Goal: Task Accomplishment & Management: Complete application form

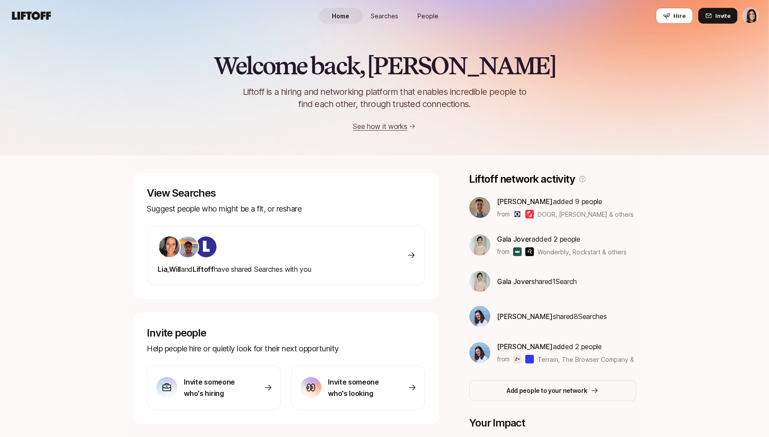
click at [378, 16] on span "Searches" at bounding box center [385, 15] width 28 height 9
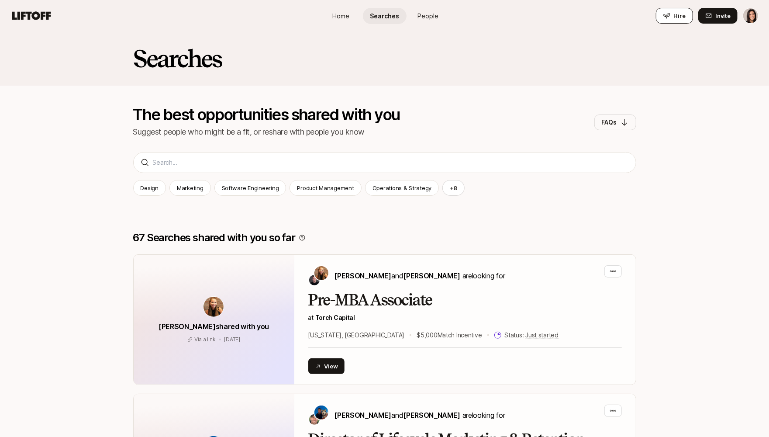
click at [674, 17] on button "Hire" at bounding box center [674, 16] width 37 height 16
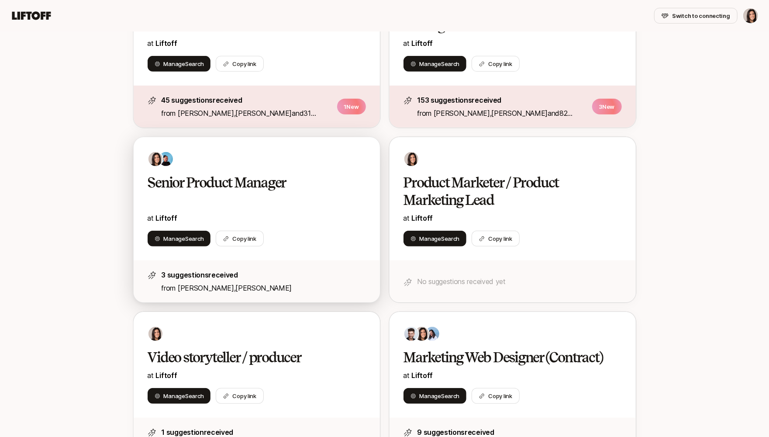
scroll to position [243, 0]
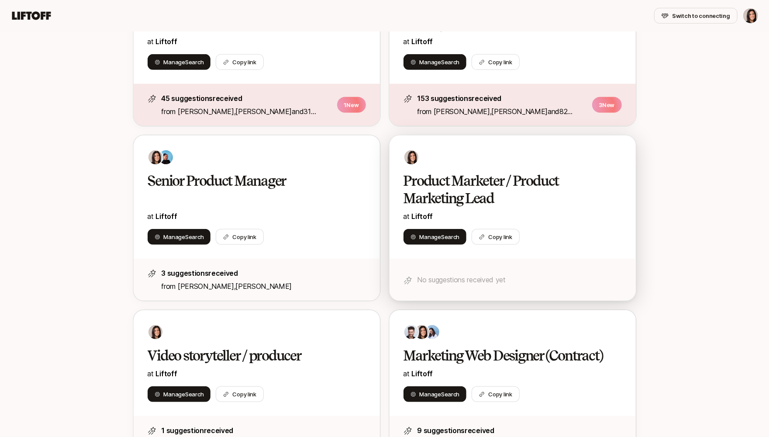
click at [473, 178] on h2 "Product Marketer / Product Marketing Lead" at bounding box center [504, 189] width 200 height 35
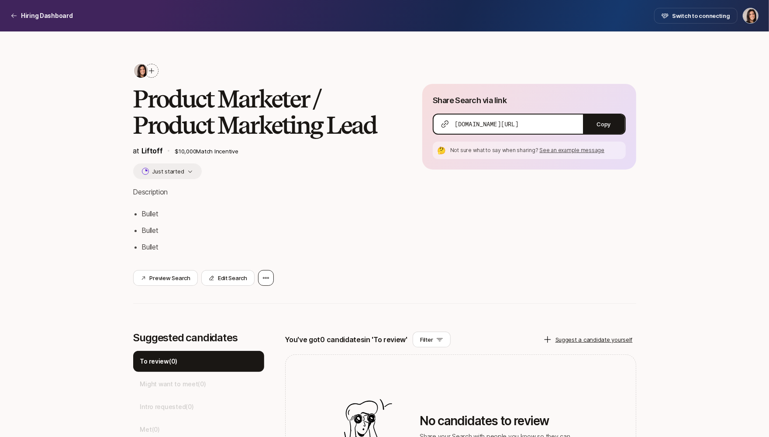
click at [264, 276] on icon at bounding box center [266, 277] width 7 height 7
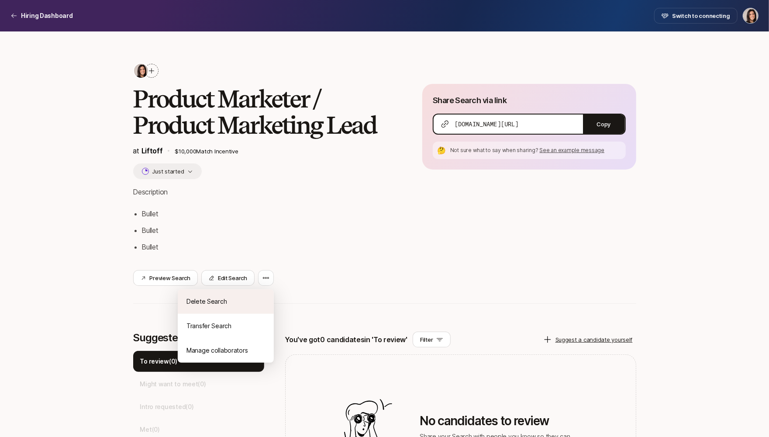
click at [264, 291] on div "Delete Search" at bounding box center [226, 301] width 96 height 24
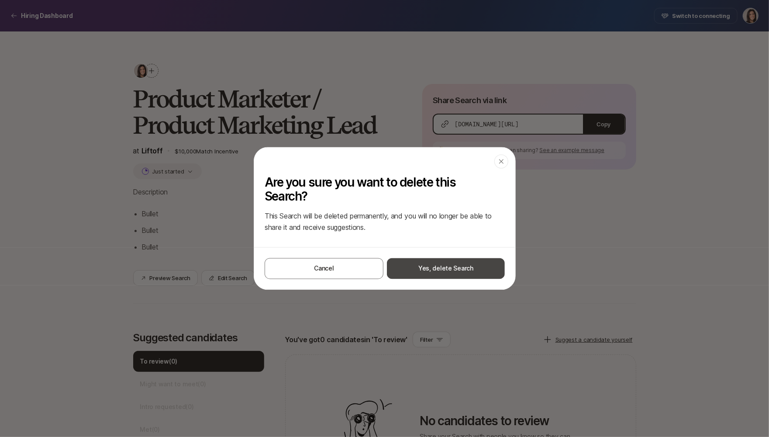
click at [443, 270] on button "Yes, delete Search" at bounding box center [446, 268] width 118 height 21
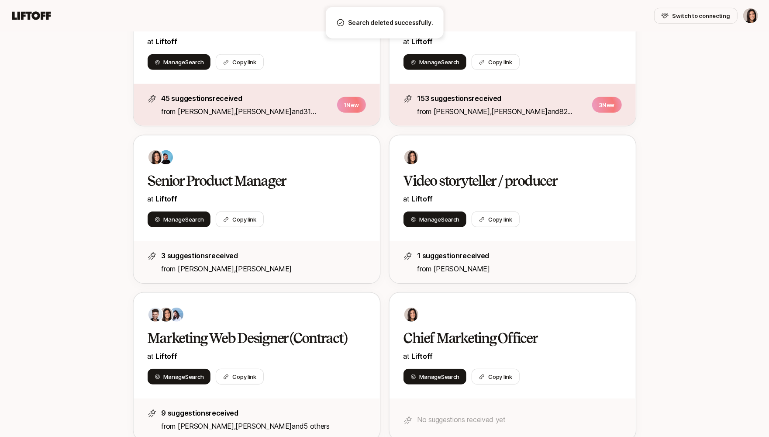
scroll to position [284, 0]
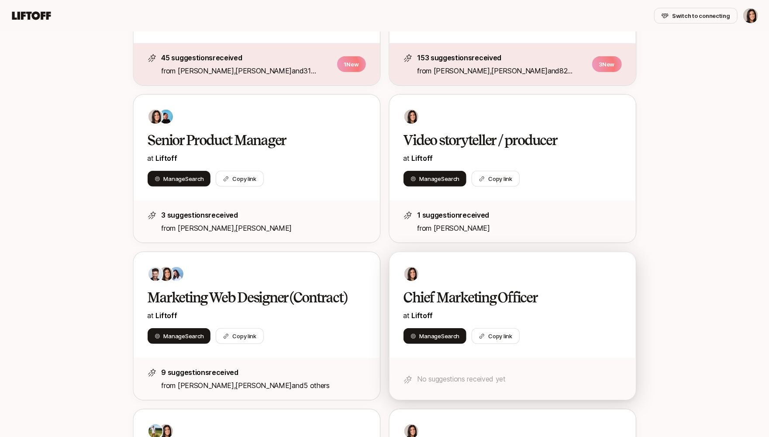
click at [496, 269] on div at bounding box center [513, 274] width 218 height 16
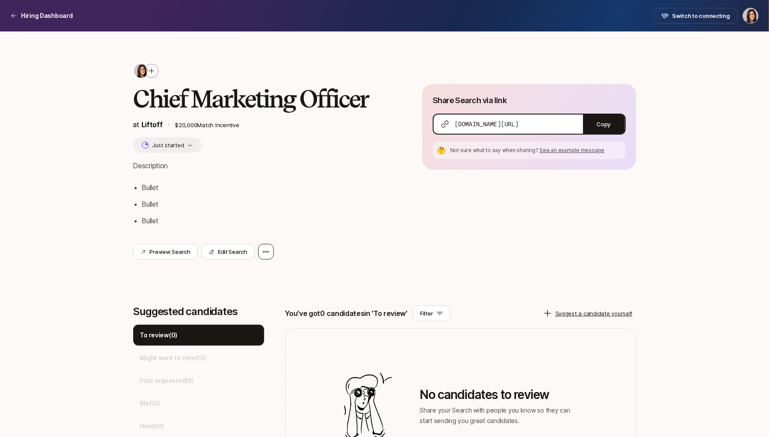
click at [266, 251] on icon at bounding box center [266, 251] width 7 height 7
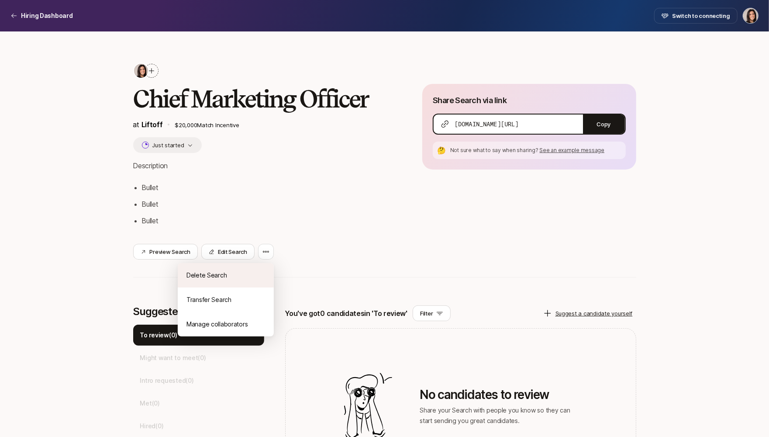
click at [260, 276] on div "Delete Search" at bounding box center [226, 275] width 96 height 24
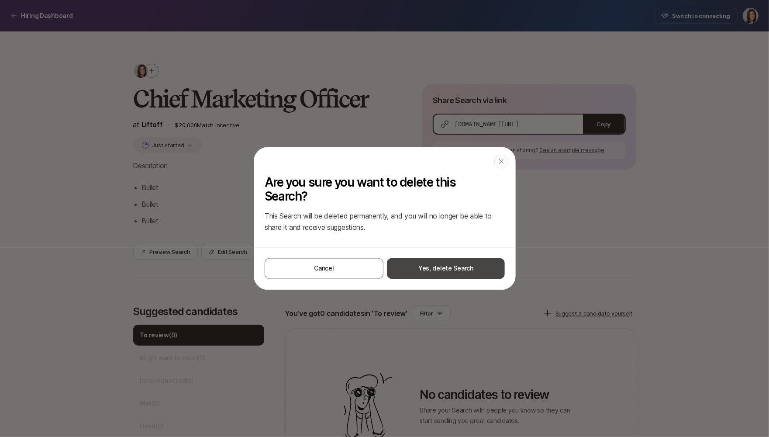
click at [417, 267] on button "Yes, delete Search" at bounding box center [446, 268] width 118 height 21
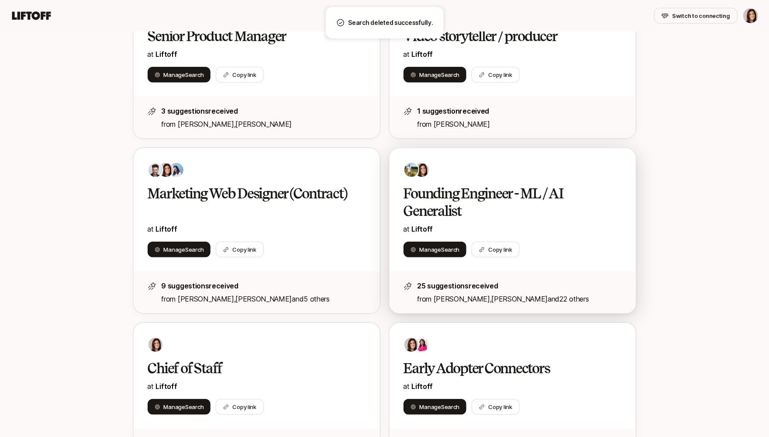
scroll to position [444, 0]
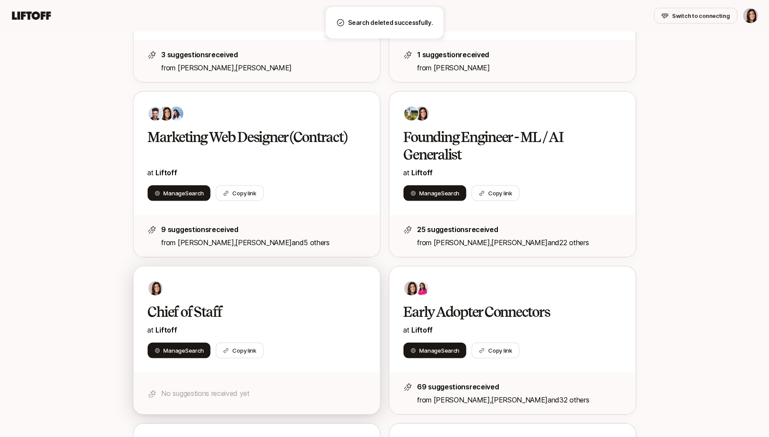
click at [356, 326] on p "at Liftoff" at bounding box center [257, 329] width 218 height 11
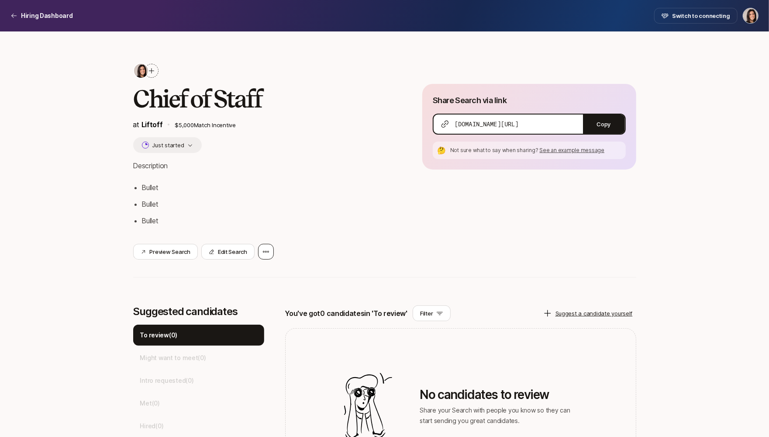
click at [269, 257] on div at bounding box center [266, 252] width 16 height 16
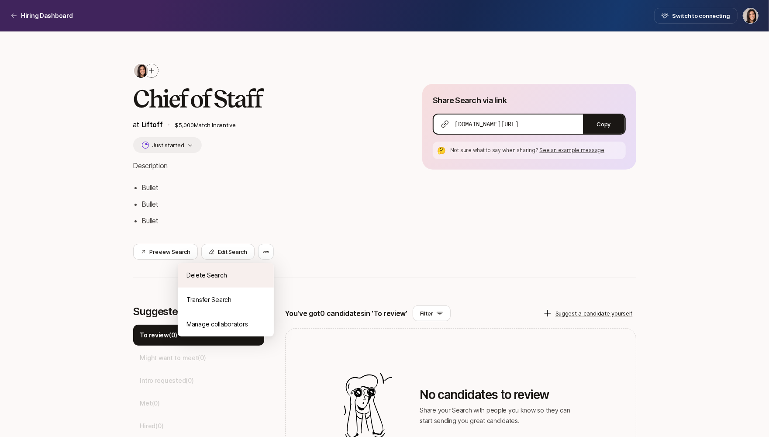
click at [265, 269] on div "Delete Search" at bounding box center [226, 275] width 96 height 24
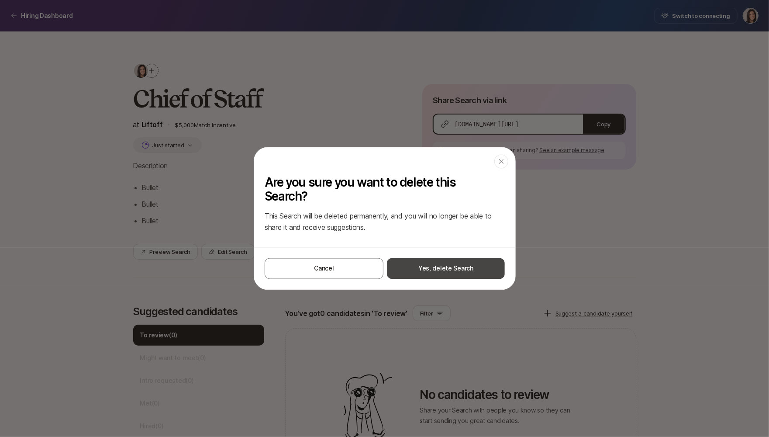
click at [417, 269] on button "Yes, delete Search" at bounding box center [446, 268] width 118 height 21
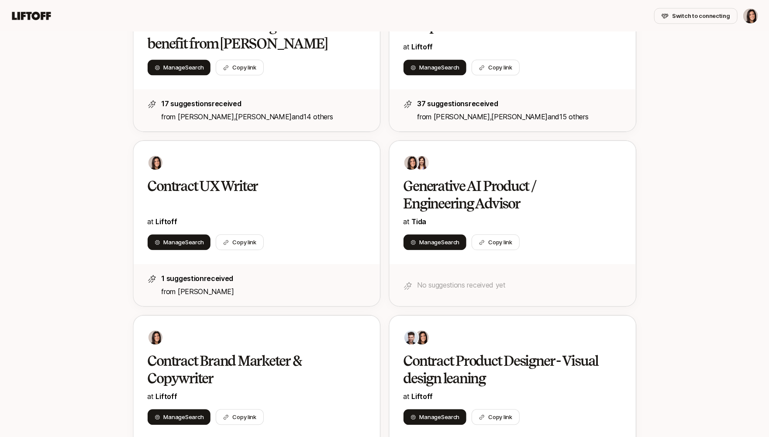
scroll to position [1129, 0]
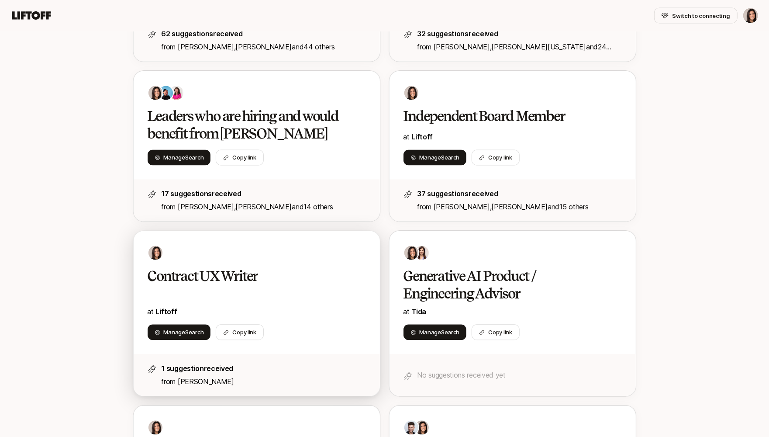
click at [239, 246] on div at bounding box center [257, 253] width 218 height 16
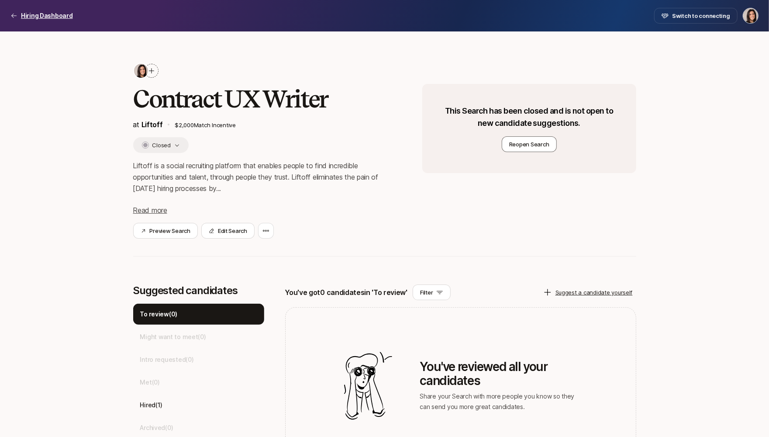
click at [50, 13] on p "Hiring Dashboard" at bounding box center [47, 15] width 52 height 10
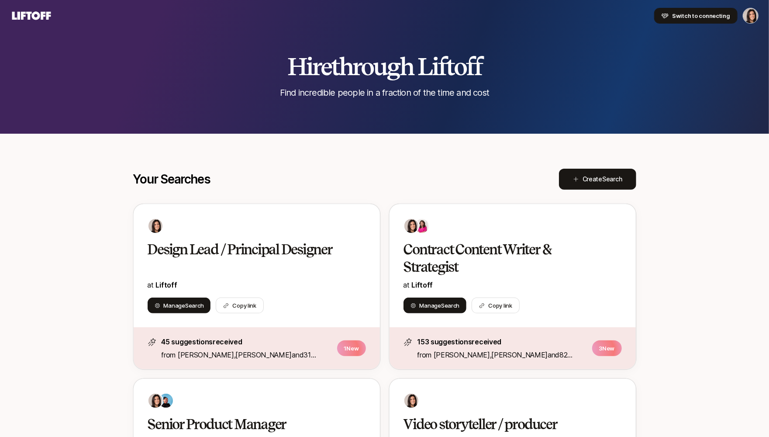
click at [712, 20] on span "Switch to connecting" at bounding box center [701, 15] width 58 height 9
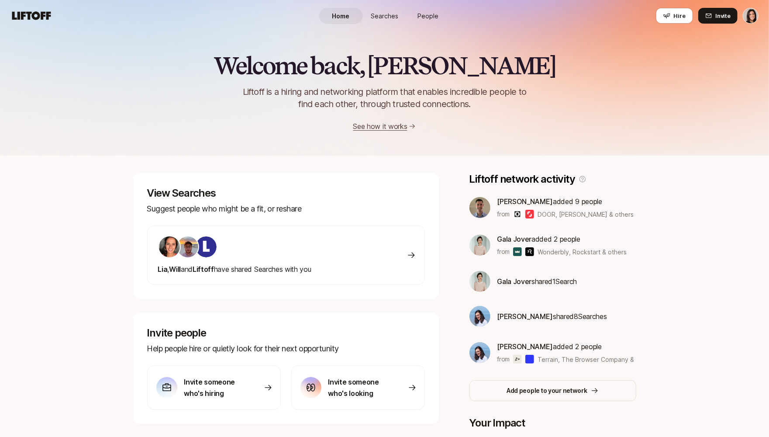
click at [683, 57] on div "Welcome back, Eleanor 👋 Liftoff is a hiring and networking platform that enable…" at bounding box center [384, 91] width 769 height 79
click at [674, 20] on button "Hire" at bounding box center [674, 16] width 37 height 16
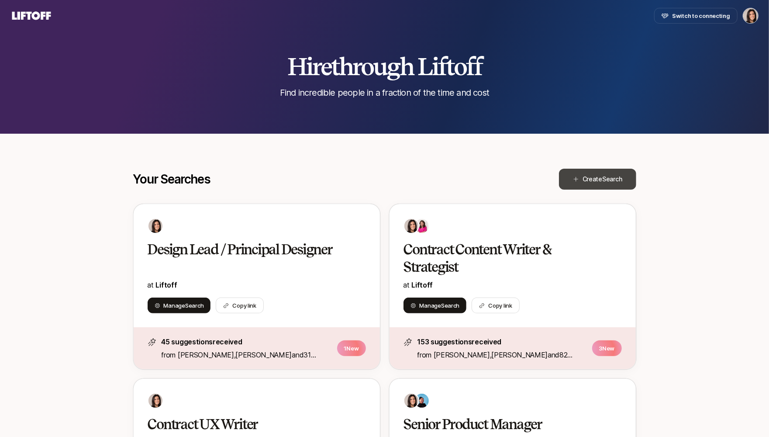
click at [601, 186] on button "Create Search" at bounding box center [597, 179] width 77 height 21
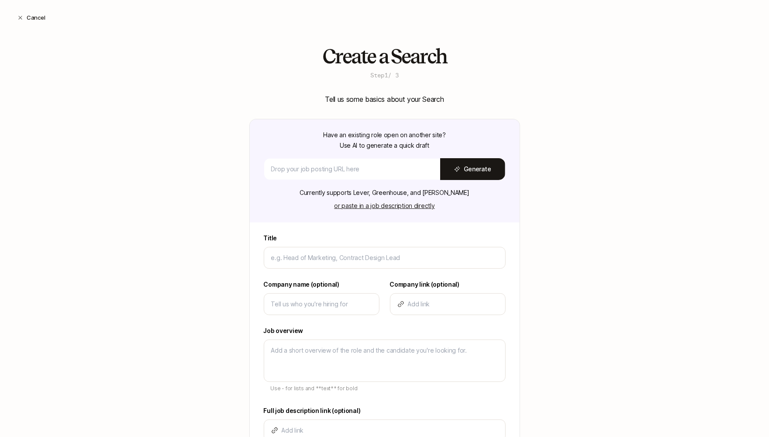
type textarea "x"
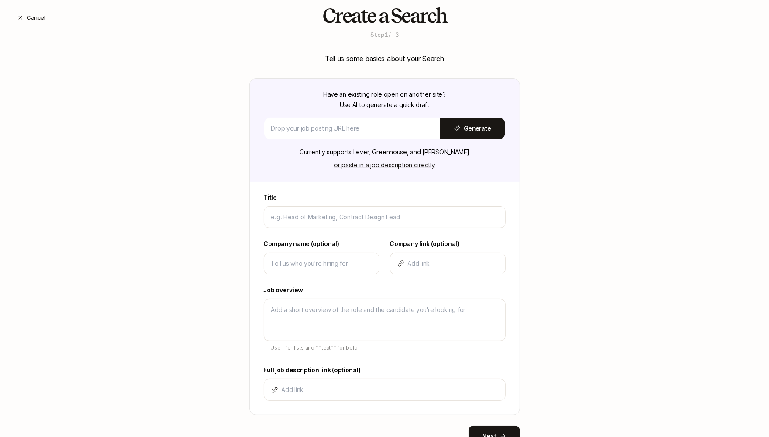
scroll to position [42, 0]
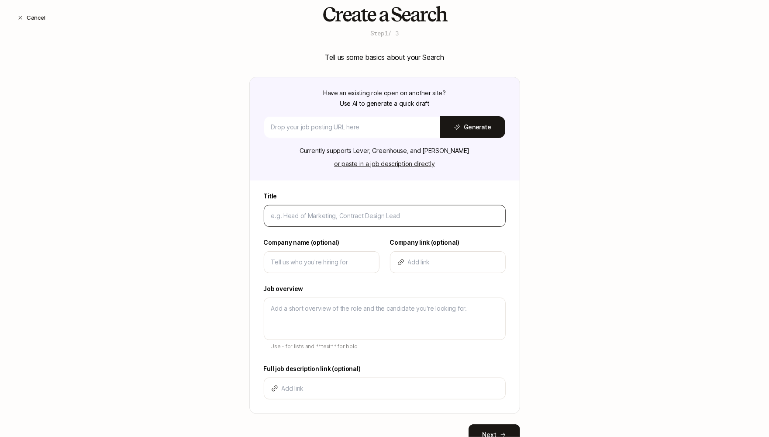
click at [376, 217] on input at bounding box center [384, 216] width 227 height 10
type input "S"
type textarea "x"
type input "Sn"
type textarea "x"
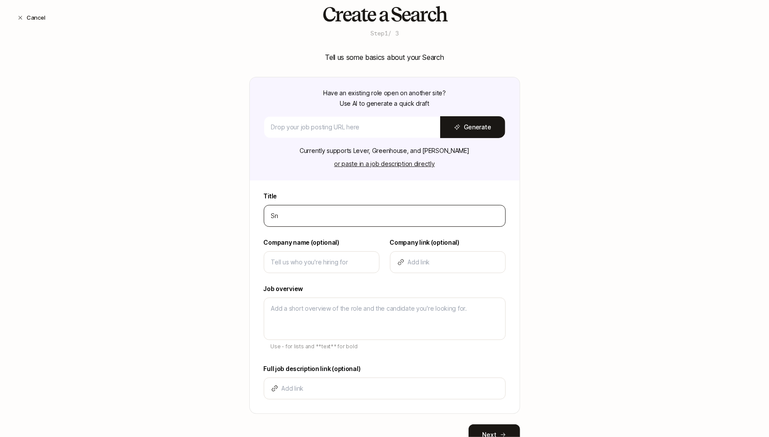
type input "S"
type textarea "x"
type input "Se"
type textarea "x"
type input "Sen"
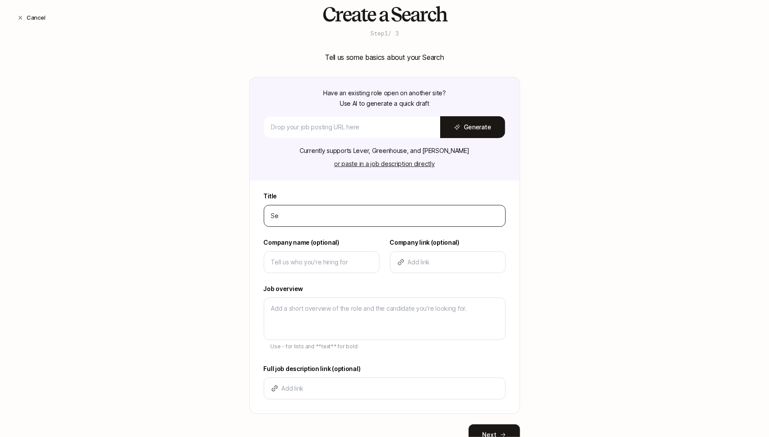
type textarea "x"
type input "Seni"
type textarea "x"
type input "Senio"
type textarea "x"
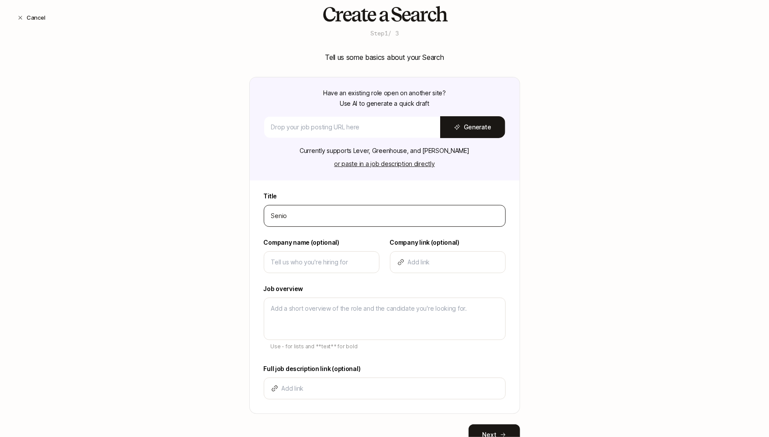
type input "Senior"
type textarea "x"
type input "Senior"
type textarea "x"
type input "Senior D"
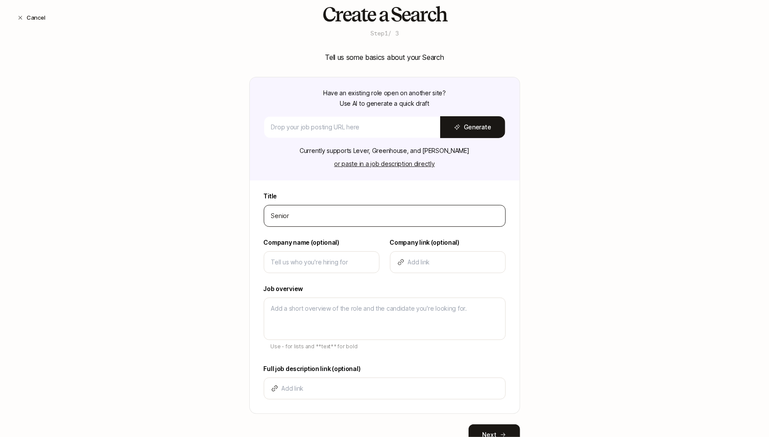
type textarea "x"
type input "Senior Di"
type textarea "x"
type input "Senior Dir"
type textarea "x"
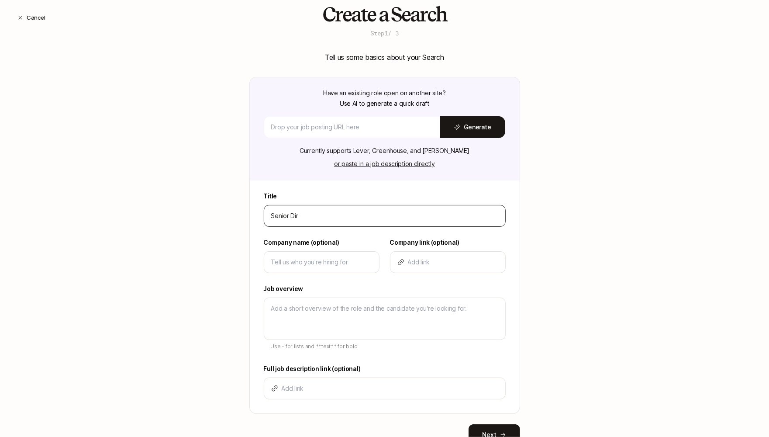
type input "Senior Dire"
type textarea "x"
type input "Senior Direc"
type textarea "x"
type input "Senior Direct"
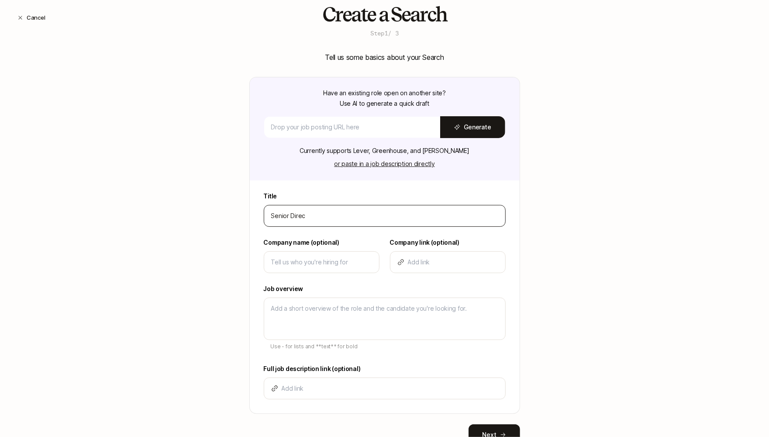
type textarea "x"
type input "Senior Directo"
type textarea "x"
type input "Senior Director"
type textarea "x"
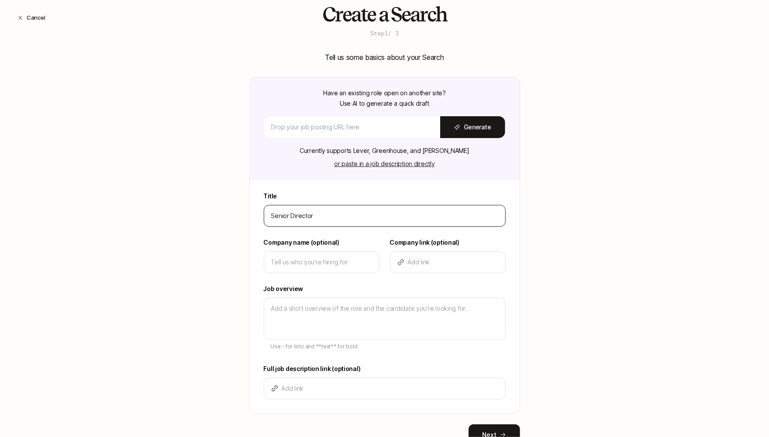
type input "Senior Director"
type textarea "x"
type input "Senior Director o"
type textarea "x"
type input "Senior Director of"
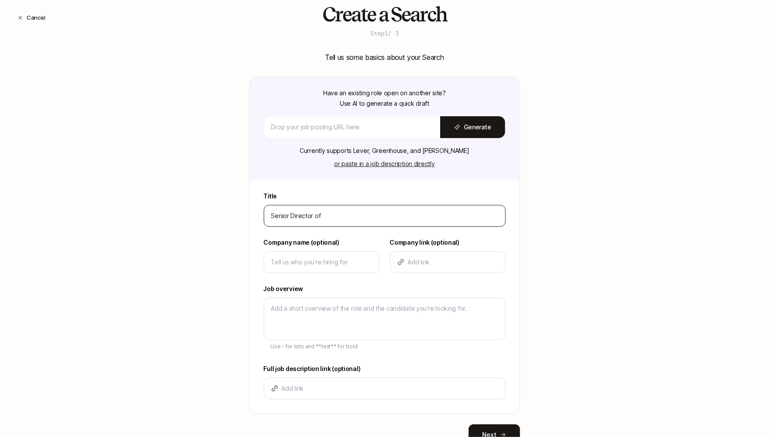
type textarea "x"
type input "Senior Director of"
type textarea "x"
type input "Senior Director of P"
type textarea "x"
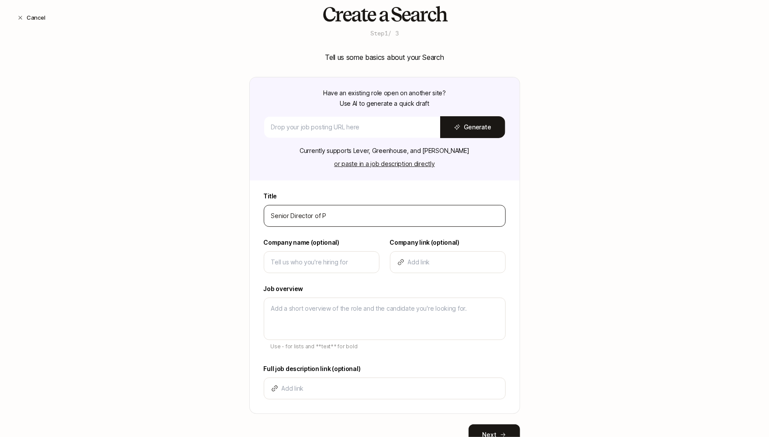
type input "Senior Director of Pr"
type textarea "x"
type input "Senior Director of Pro"
type textarea "x"
type input "Senior Director of Prod"
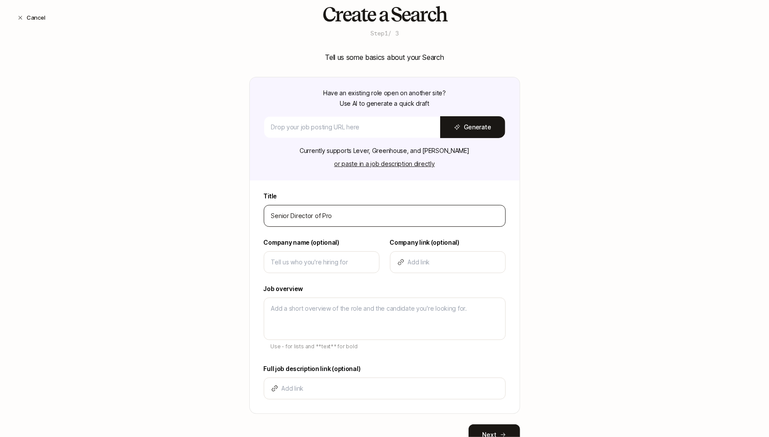
type textarea "x"
type input "Senior Director of Produ"
type textarea "x"
type input "Senior Director of Produc"
type textarea "x"
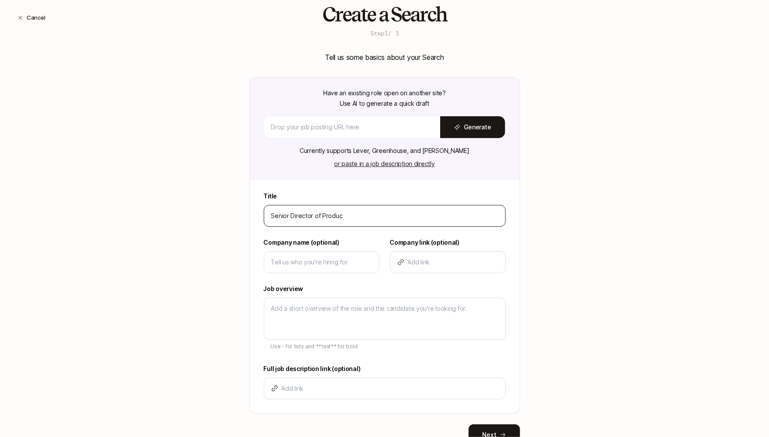
type input "Senior Director of Product"
type textarea "x"
type input "Senior Director of Product"
click at [337, 262] on input at bounding box center [321, 262] width 101 height 10
type input "L"
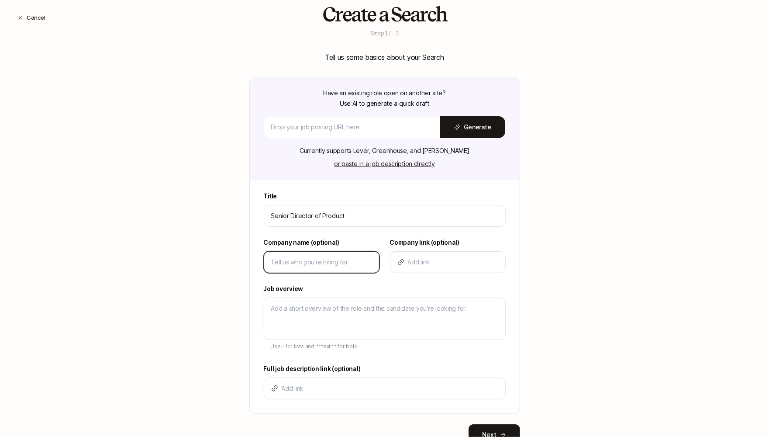
type textarea "x"
type input "Li"
type textarea "x"
type input "Lif"
type textarea "x"
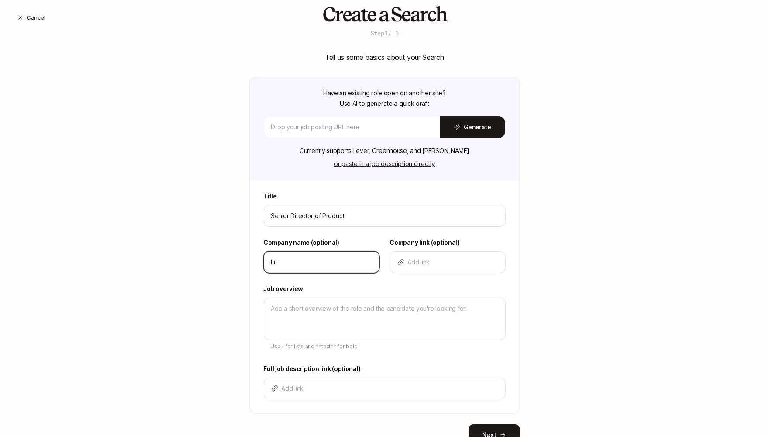
type input "Lift"
type textarea "x"
type input "Lifto"
type textarea "x"
type input "Liftof"
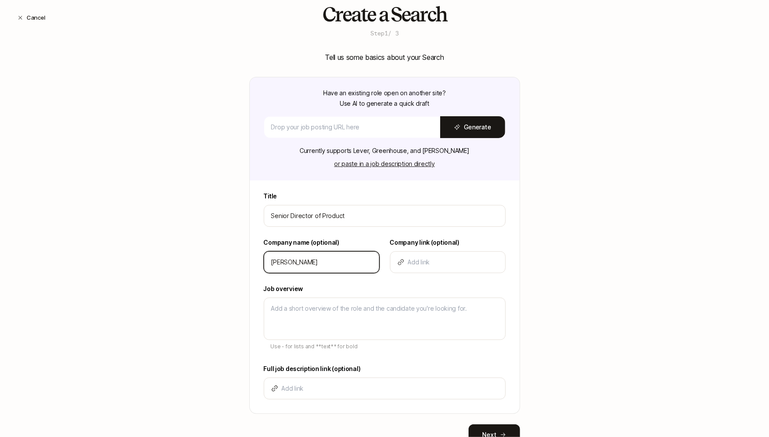
type textarea "x"
type input "Liftoff"
type textarea "x"
type input "Liftoff"
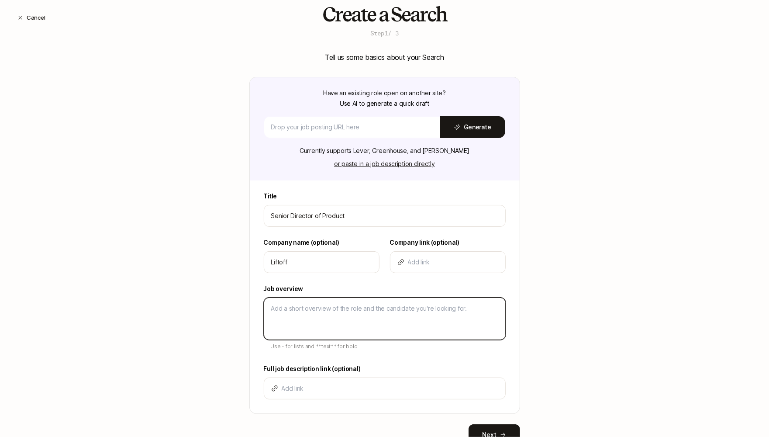
click at [303, 302] on textarea at bounding box center [385, 318] width 242 height 42
click at [310, 302] on textarea at bounding box center [385, 318] width 242 height 42
type textarea "D"
type textarea "x"
type textarea "De"
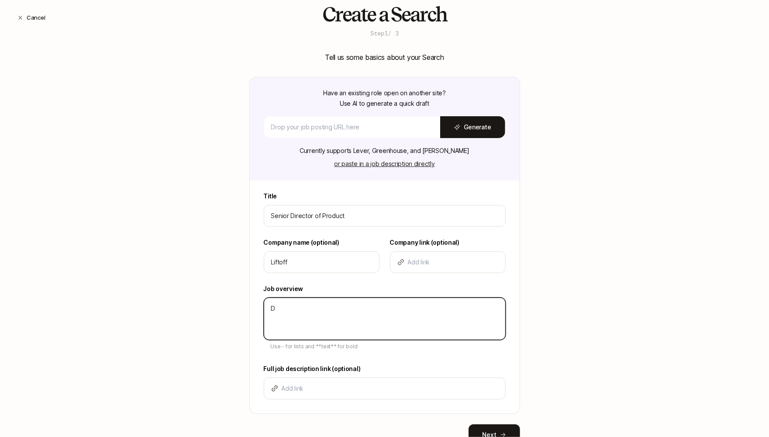
type textarea "x"
type textarea "Des"
type textarea "x"
type textarea "Desc"
type textarea "x"
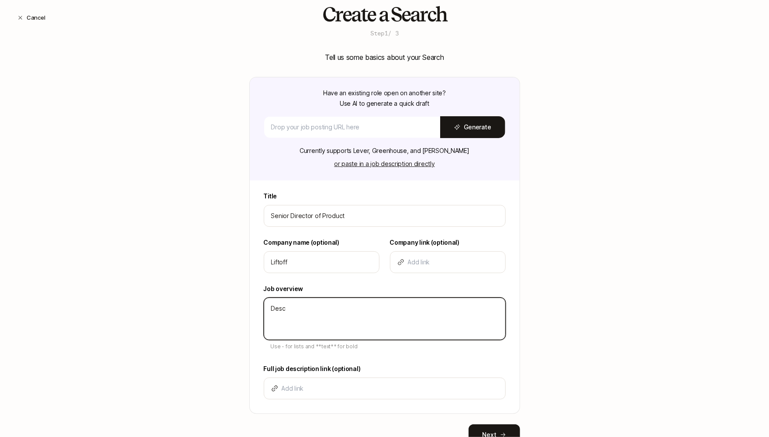
type textarea "Descr"
type textarea "x"
type textarea "Descri"
type textarea "x"
type textarea "Descrip"
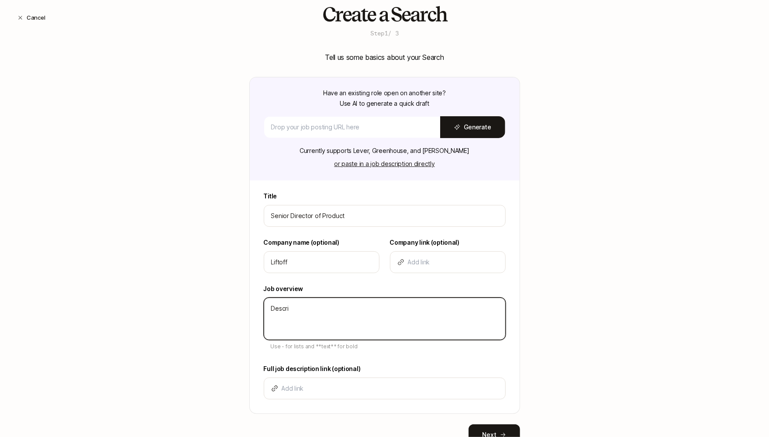
type textarea "x"
type textarea "Descript"
type textarea "x"
type textarea "Descripti"
type textarea "x"
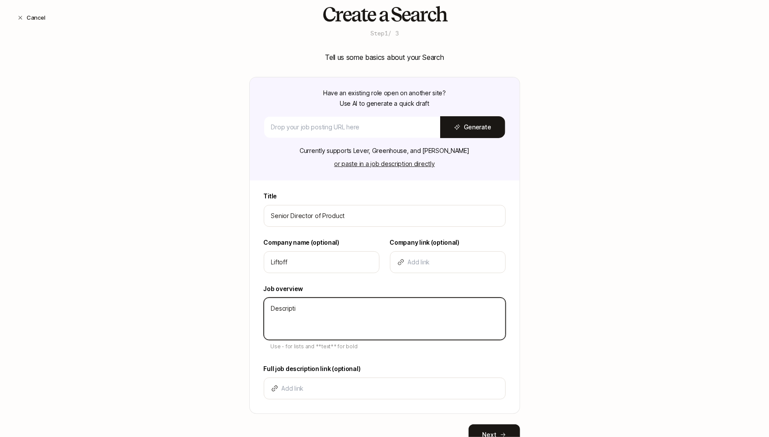
type textarea "Descriptio"
type textarea "x"
type textarea "Description"
type textarea "x"
type textarea "Description"
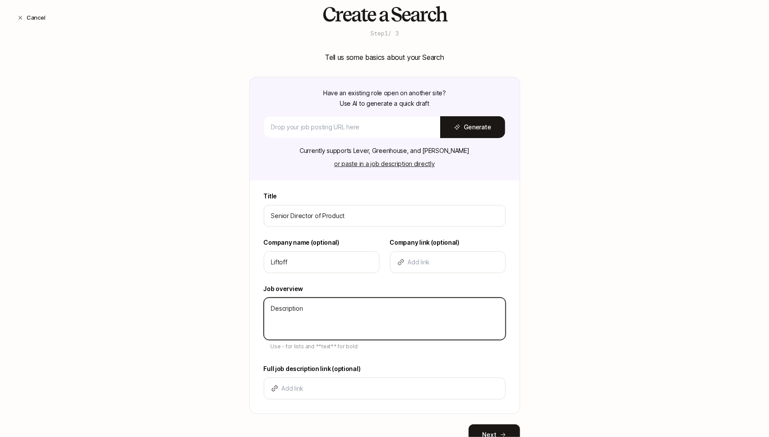
type textarea "x"
type textarea "Description -"
type textarea "x"
type textarea "Description -"
type textarea "x"
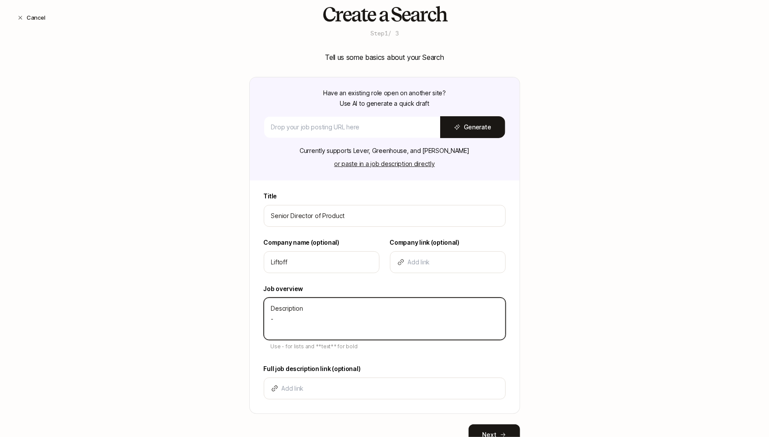
type textarea "Description - B"
type textarea "x"
type textarea "Description - Bu"
type textarea "x"
type textarea "Description - Bul"
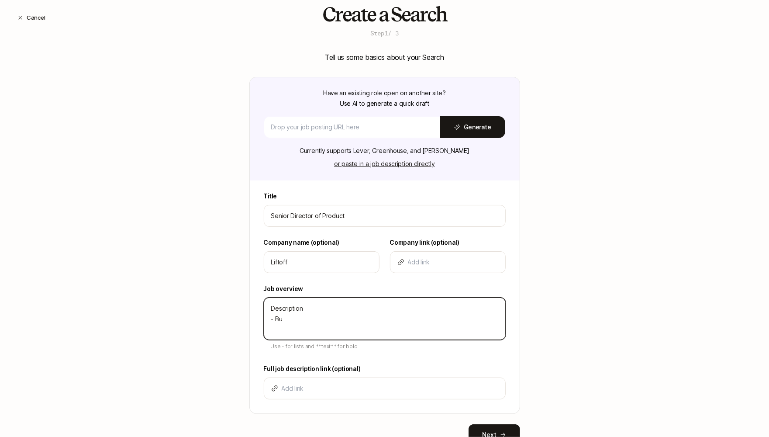
type textarea "x"
type textarea "Description - Bull"
type textarea "x"
type textarea "Description - Bulle"
type textarea "x"
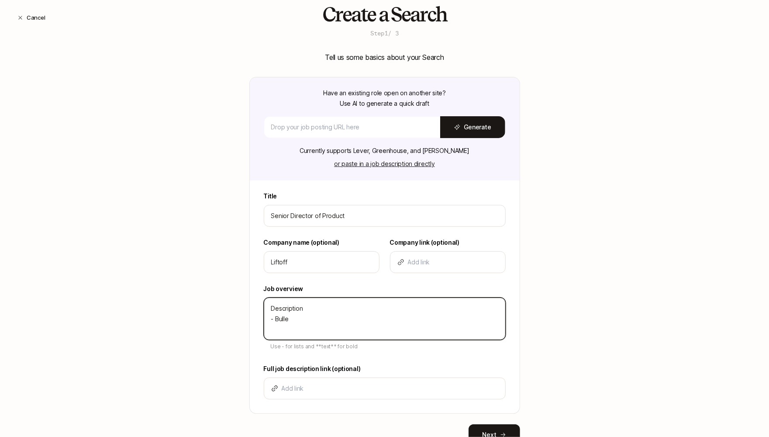
type textarea "Description - Bullet"
type textarea "x"
type textarea "Description - Bullet"
type textarea "x"
type textarea "Description - Bullet -"
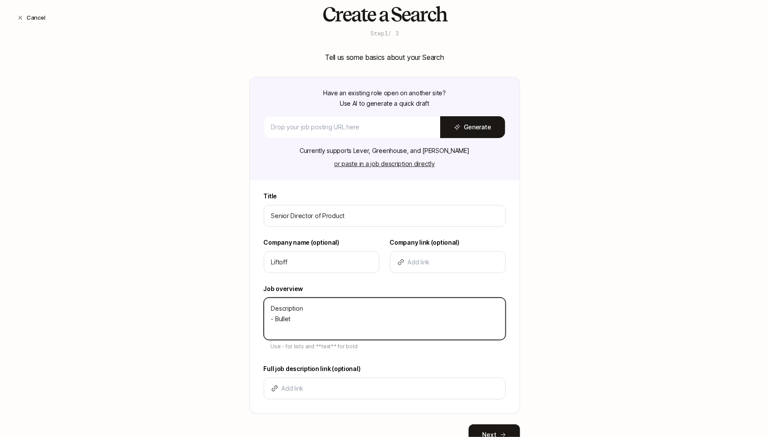
type textarea "x"
type textarea "Description - Bullet -"
type textarea "x"
type textarea "Description - Bullet - b"
type textarea "x"
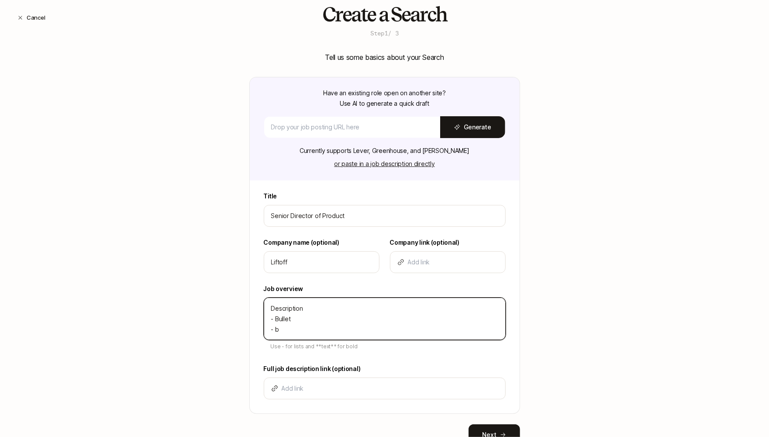
type textarea "Description - Bullet -"
type textarea "x"
type textarea "Description - Bullet - B"
type textarea "x"
type textarea "Description - Bullet - Bu"
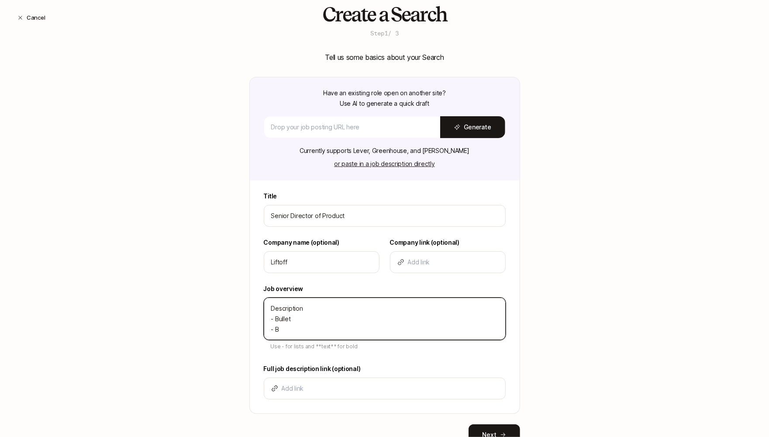
type textarea "x"
type textarea "Description - Bullet - Bul"
type textarea "x"
type textarea "Description - Bullet - Bull"
type textarea "x"
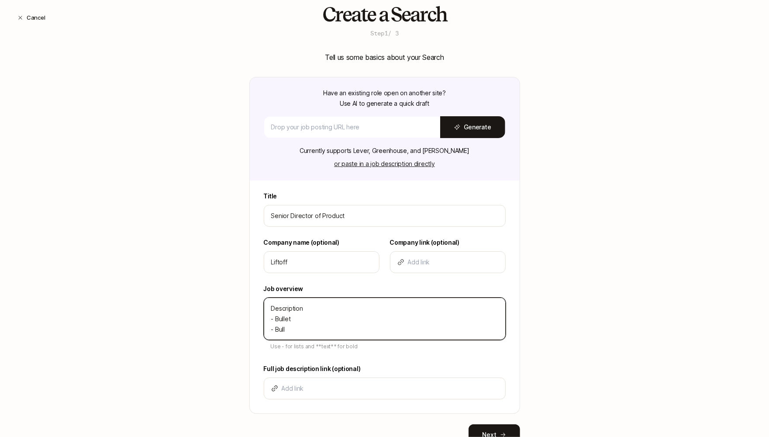
type textarea "Description - Bullet - Bulle"
type textarea "x"
type textarea "Description - Bullet - Bullet"
type textarea "x"
type textarea "Description - Bullet - Bullet"
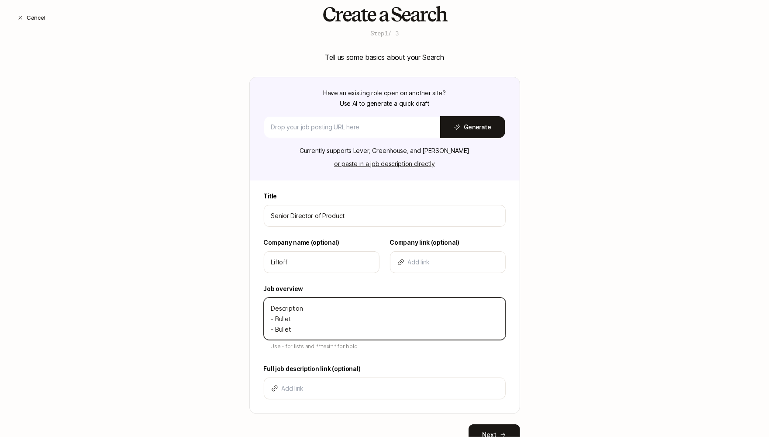
type textarea "x"
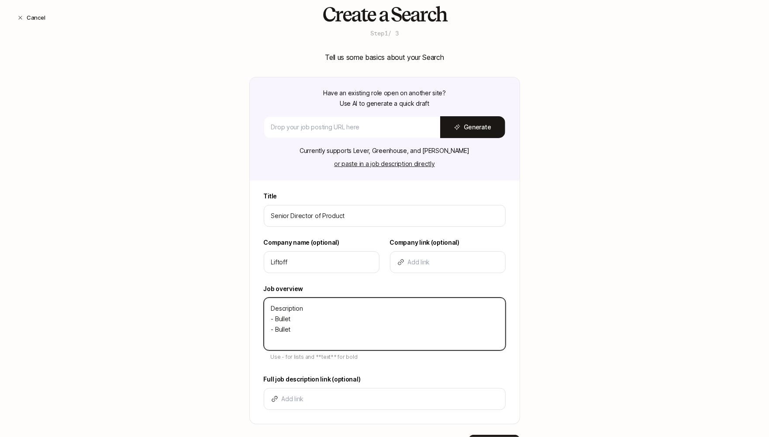
type textarea "Description - Bullet - Bullet -"
type textarea "x"
type textarea "Description - Bullet - Bullet -"
type textarea "x"
type textarea "Description - Bullet - Bullet - B"
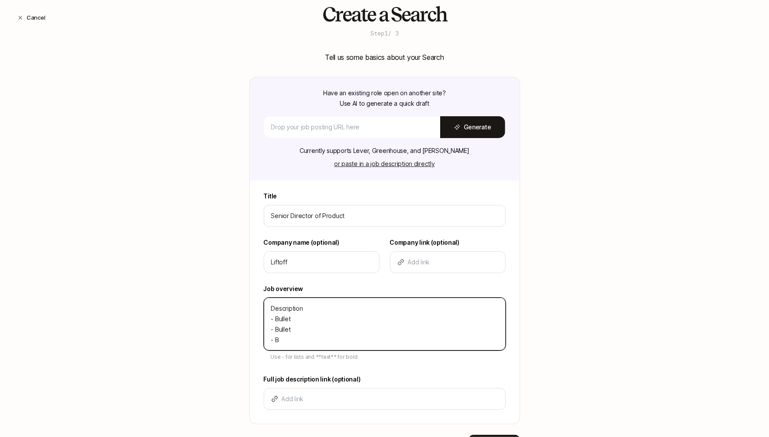
type textarea "x"
type textarea "Description - Bullet - Bullet - Bu"
type textarea "x"
type textarea "Description - Bullet - Bullet - Bul"
type textarea "x"
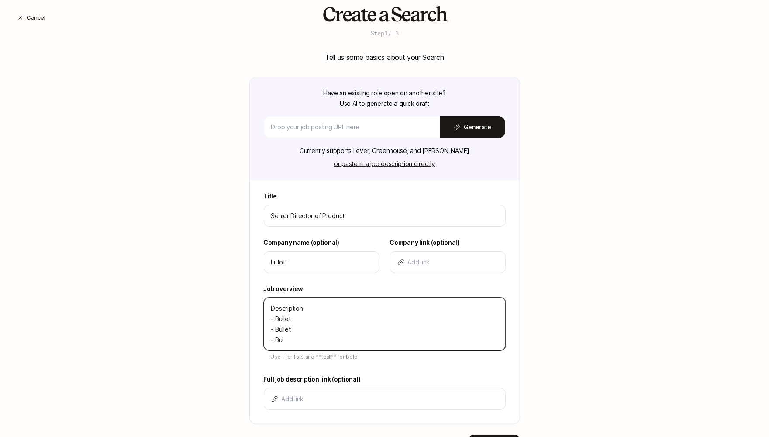
type textarea "Description - Bullet - Bullet - Bull"
type textarea "x"
type textarea "Description - Bullet - Bullet - Bulll"
type textarea "x"
type textarea "Description - Bullet - Bullet - Bullle"
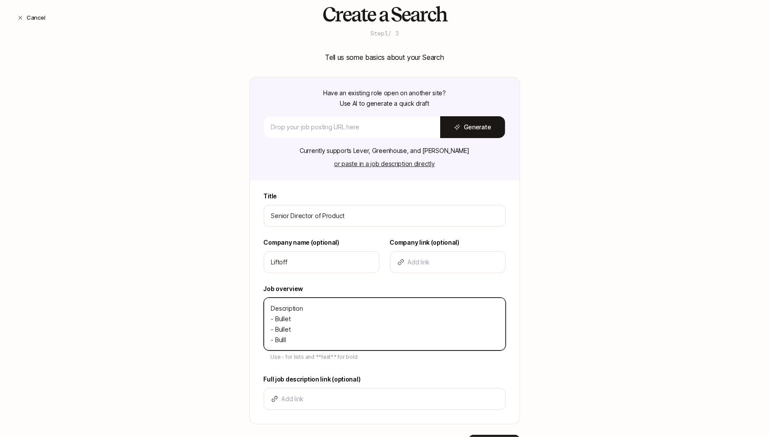
type textarea "x"
type textarea "Description - Bullet - Bullet - Bulllet"
type textarea "x"
type textarea "Description - Bullet - Bullet - Bullle"
type textarea "x"
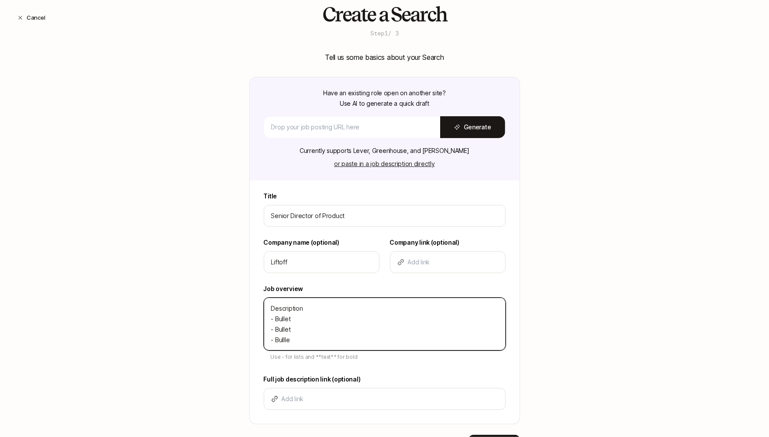
type textarea "Description - Bullet - Bullet - Bulll"
type textarea "x"
type textarea "Description - Bullet - Bullet - Bull"
type textarea "x"
type textarea "Description - Bullet - Bullet - Bulle"
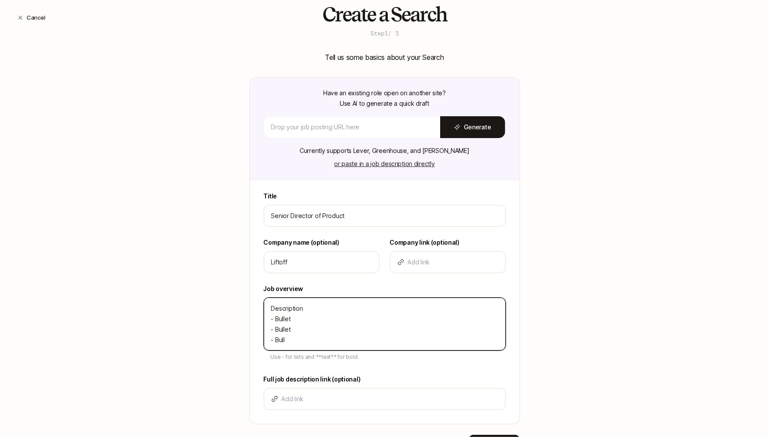
type textarea "x"
type textarea "Description - Bullet - Bullet - Bullet"
type textarea "x"
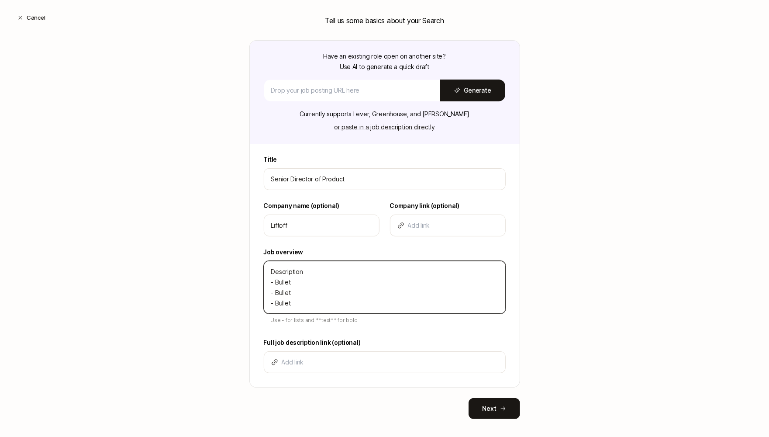
scroll to position [87, 0]
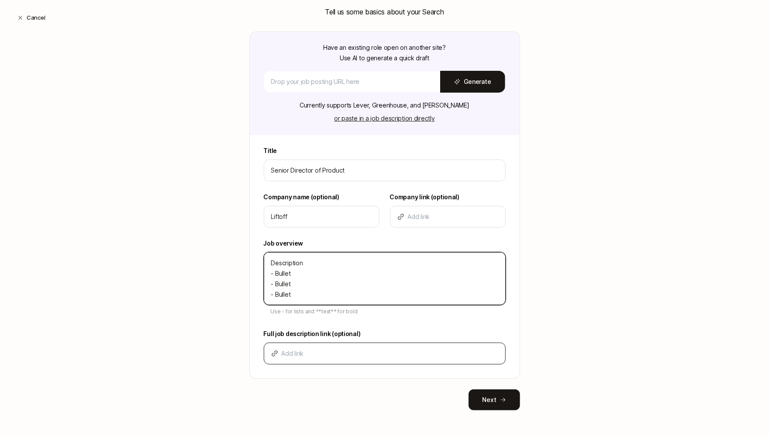
type textarea "Description - Bullet - Bullet - Bullet"
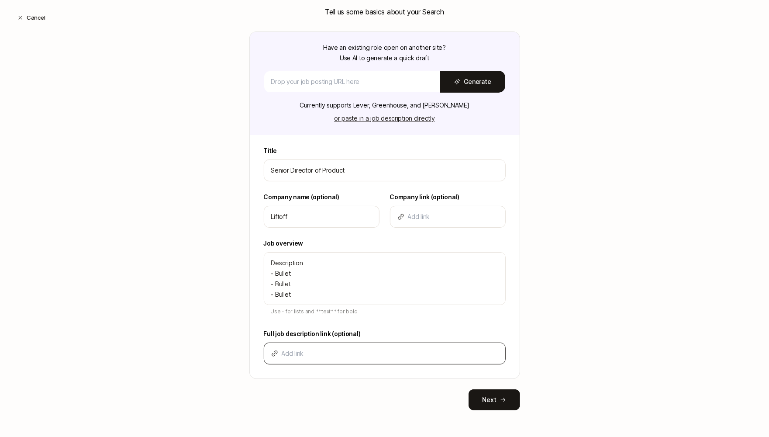
click at [296, 345] on div at bounding box center [385, 353] width 242 height 22
click at [484, 390] on button "Next" at bounding box center [495, 399] width 52 height 21
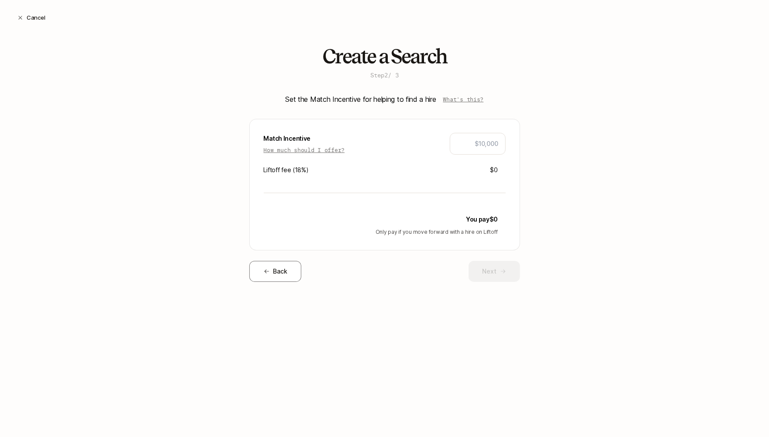
scroll to position [0, 0]
click at [274, 271] on button "Back" at bounding box center [275, 271] width 52 height 21
type textarea "x"
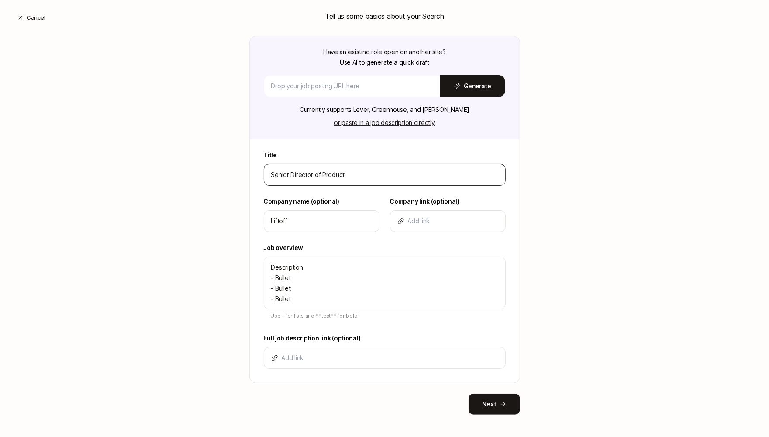
scroll to position [87, 0]
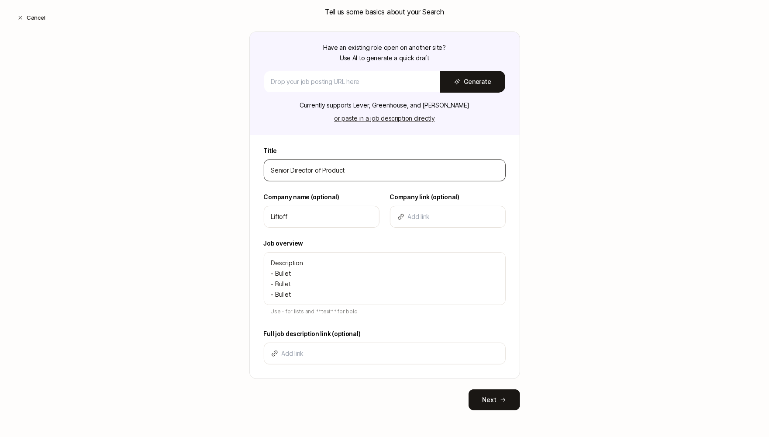
click at [381, 170] on input "Senior Director of Product" at bounding box center [384, 170] width 227 height 10
click at [471, 391] on button "Next" at bounding box center [495, 399] width 52 height 21
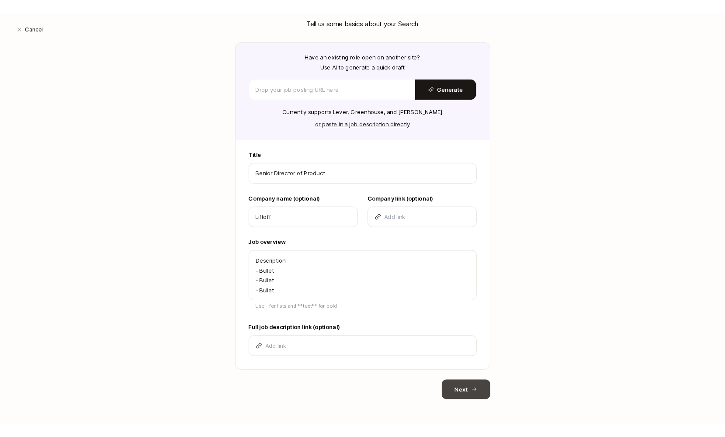
scroll to position [0, 0]
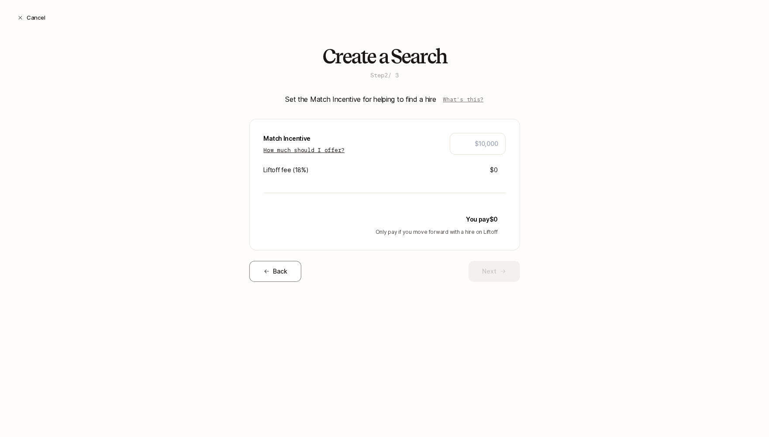
click at [327, 148] on p "How much should I offer?" at bounding box center [304, 149] width 81 height 9
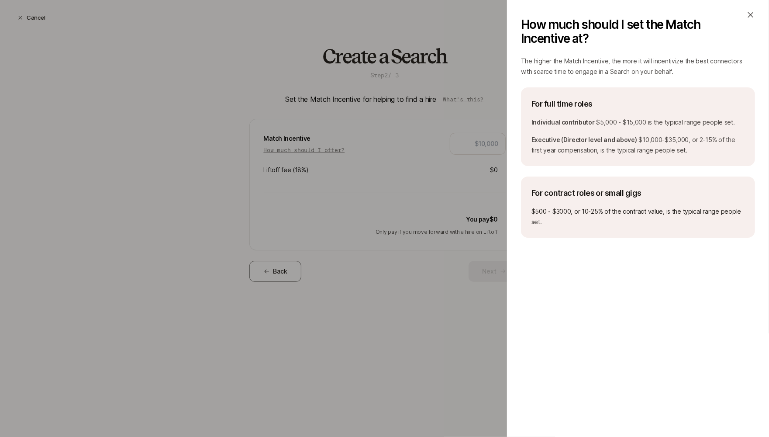
click at [752, 13] on icon at bounding box center [750, 14] width 9 height 9
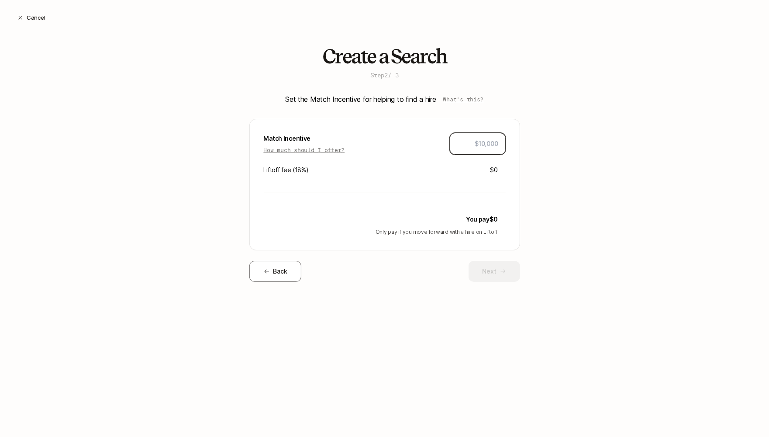
click at [482, 148] on input "text" at bounding box center [477, 143] width 41 height 10
type input "$15,000"
click at [518, 170] on div "Match Incentive How much should I offer? $15,000 Liftoff fee ( 18 %) $2,700 You…" at bounding box center [384, 184] width 271 height 131
click at [489, 269] on button "Next" at bounding box center [495, 271] width 52 height 21
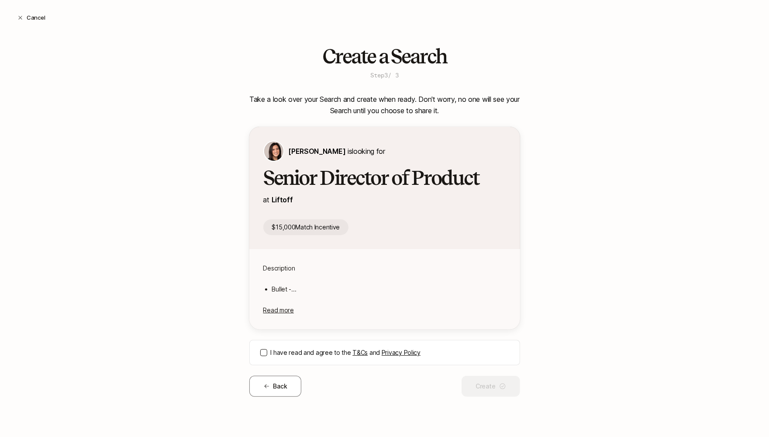
click at [262, 355] on button "I have read and agree to the T&Cs and Privacy Policy" at bounding box center [263, 352] width 7 height 7
click at [491, 385] on button "Create" at bounding box center [491, 386] width 58 height 21
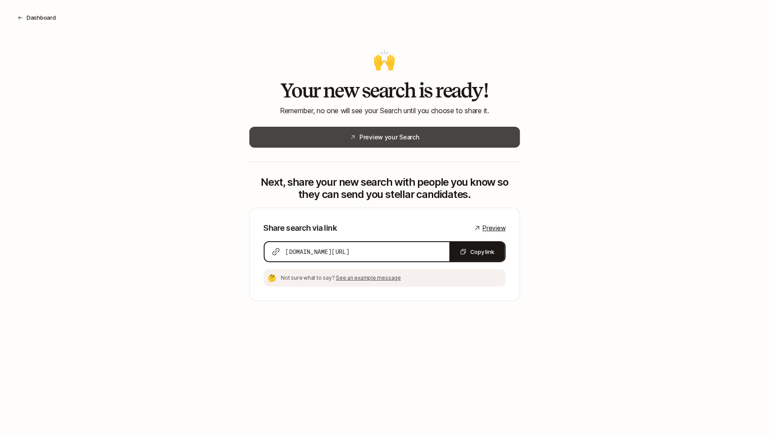
click at [452, 138] on button "Preview your Search" at bounding box center [384, 137] width 271 height 21
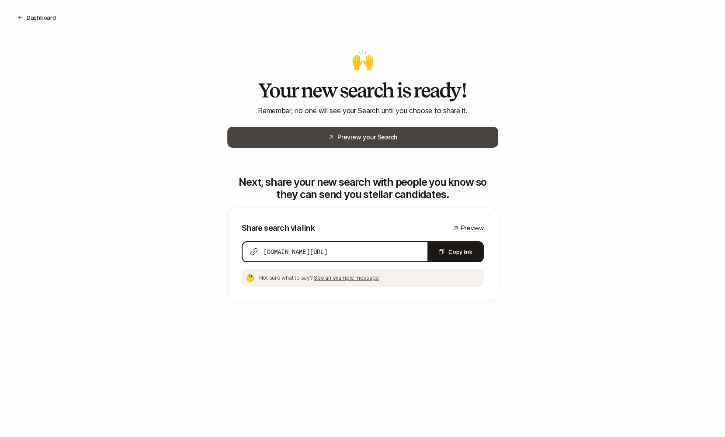
click at [320, 143] on button "Preview your Search" at bounding box center [362, 137] width 271 height 21
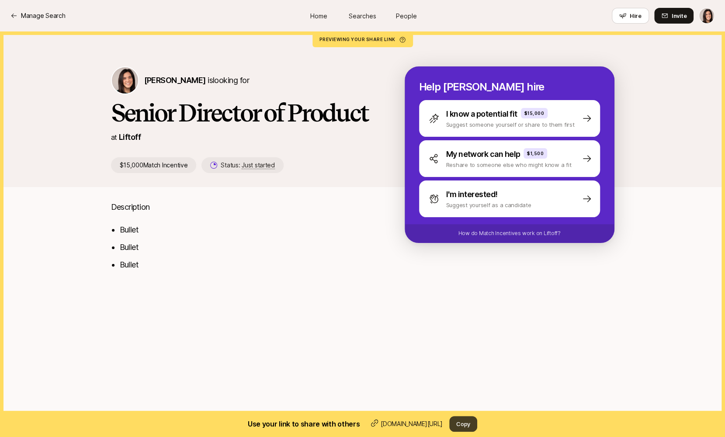
click at [465, 425] on button "Copy" at bounding box center [463, 424] width 28 height 16
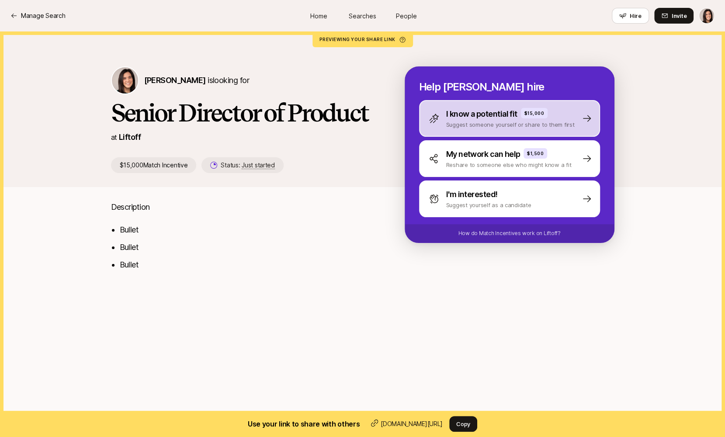
click at [467, 129] on div "I know a potential fit $15,000 Suggest someone yourself or share to them first" at bounding box center [509, 118] width 181 height 37
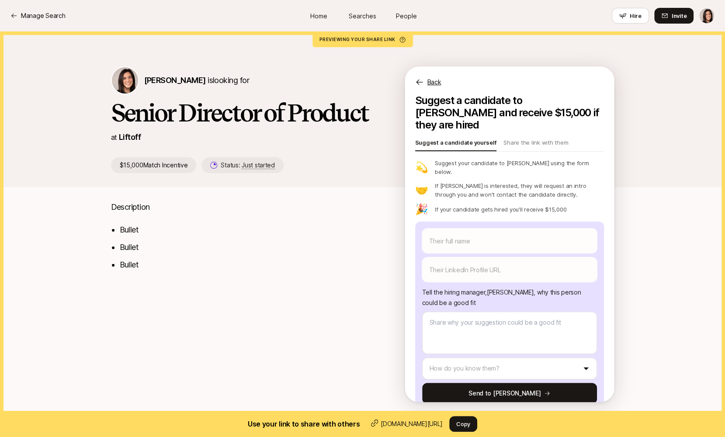
click at [440, 85] on p "Back" at bounding box center [434, 82] width 14 height 10
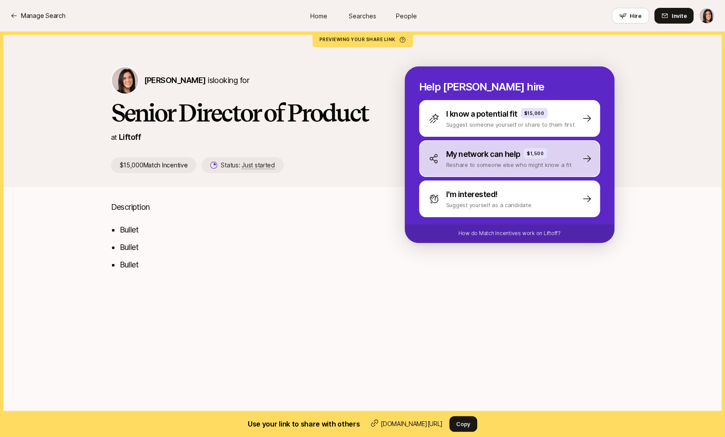
click at [445, 170] on div "My network can help $1,500 Reshare to someone else who might know a fit" at bounding box center [509, 158] width 181 height 37
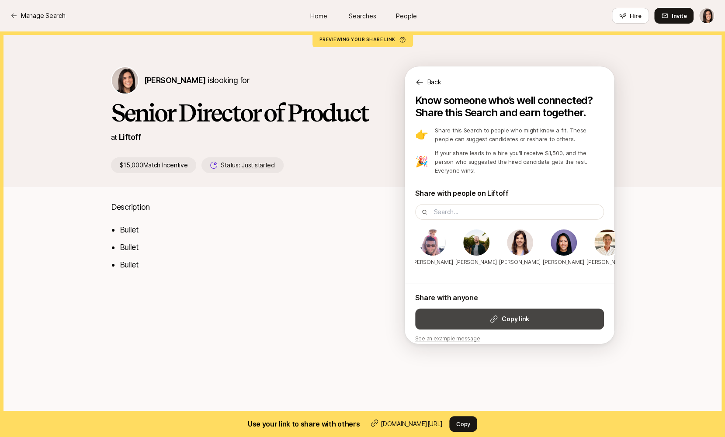
click at [532, 315] on button "Copy link" at bounding box center [509, 318] width 189 height 21
click at [435, 85] on p "Back" at bounding box center [434, 82] width 14 height 10
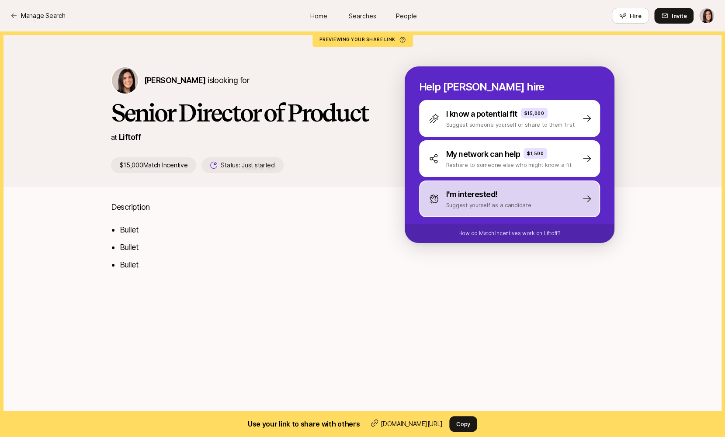
click at [478, 209] on div "I'm interested! Suggest yourself as a candidate" at bounding box center [509, 198] width 181 height 37
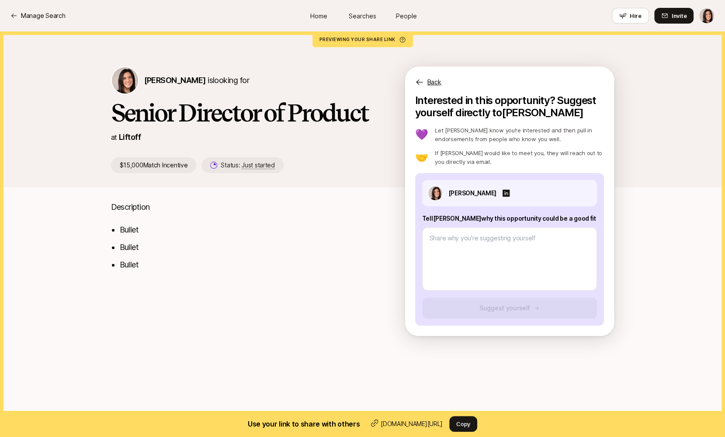
click at [430, 83] on p "Back" at bounding box center [434, 82] width 14 height 10
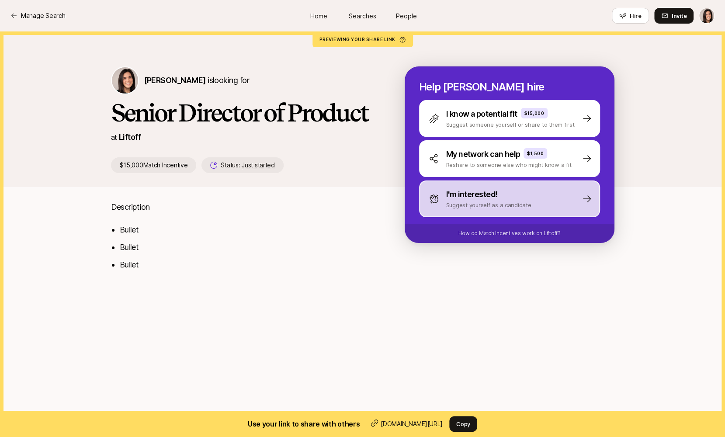
click at [480, 211] on div "I'm interested! Suggest yourself as a candidate" at bounding box center [509, 198] width 181 height 37
type textarea "x"
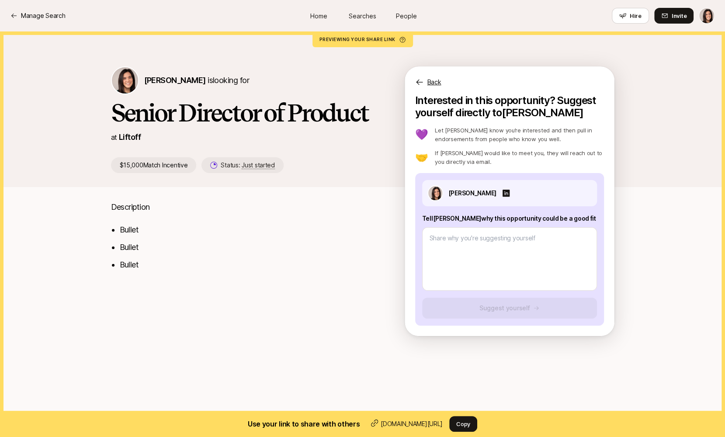
click at [436, 85] on p "Back" at bounding box center [434, 82] width 14 height 10
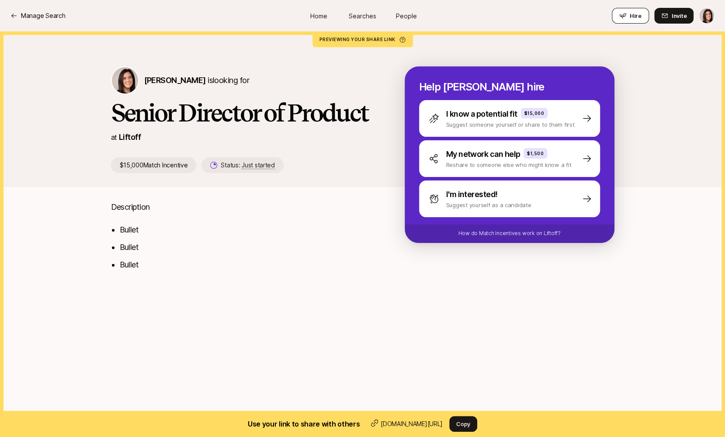
click at [629, 14] on button "Hire" at bounding box center [630, 16] width 37 height 16
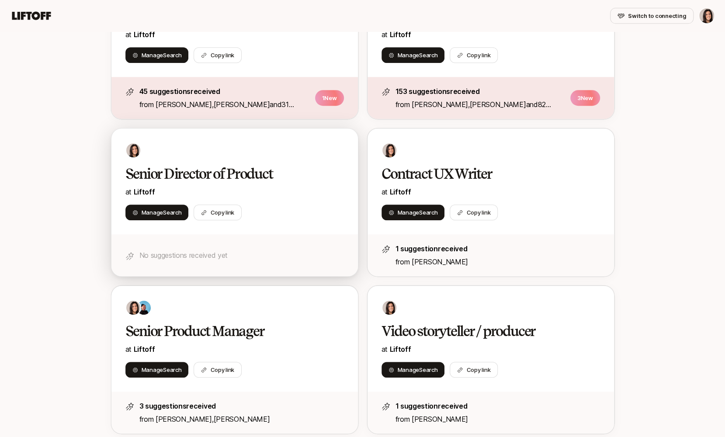
scroll to position [263, 0]
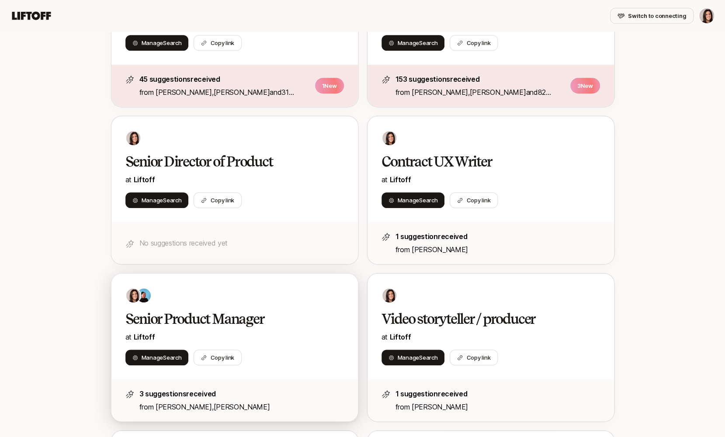
click at [285, 310] on h2 "Senior Product Manager" at bounding box center [225, 318] width 200 height 17
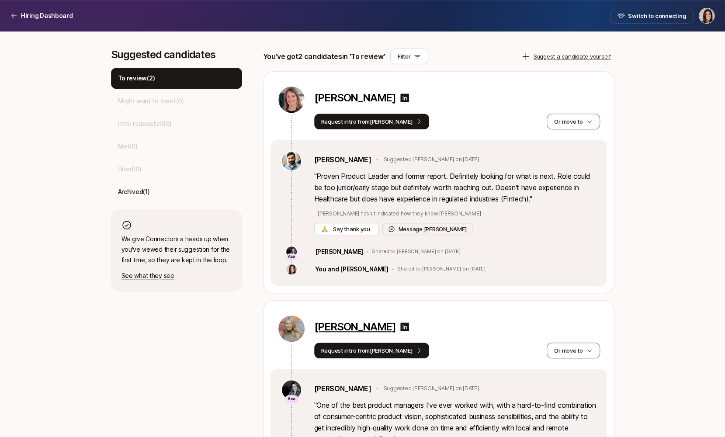
scroll to position [321, 0]
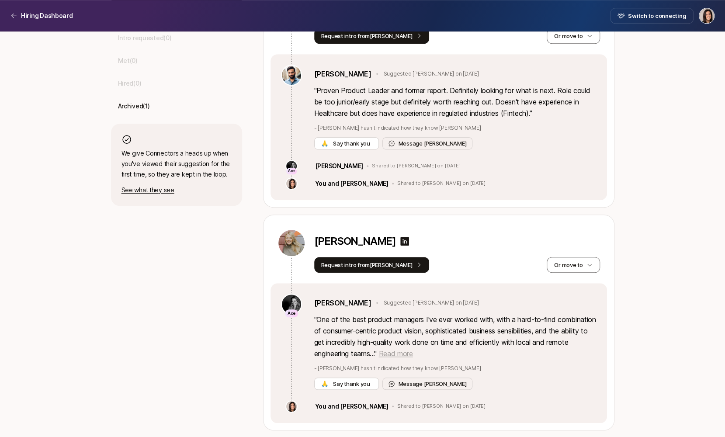
click at [412, 354] on span "Read more" at bounding box center [395, 353] width 34 height 9
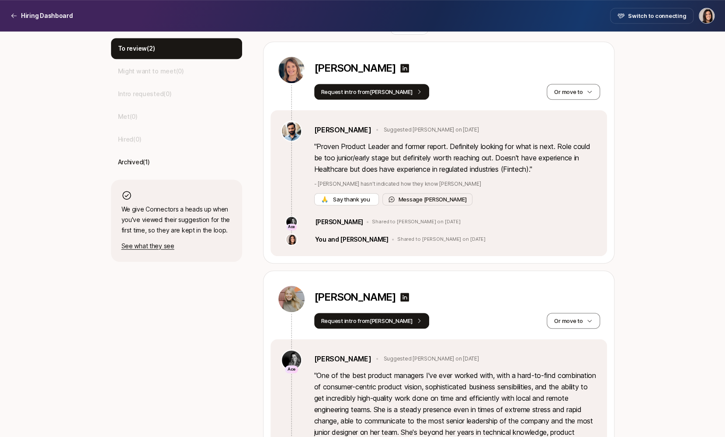
scroll to position [171, 0]
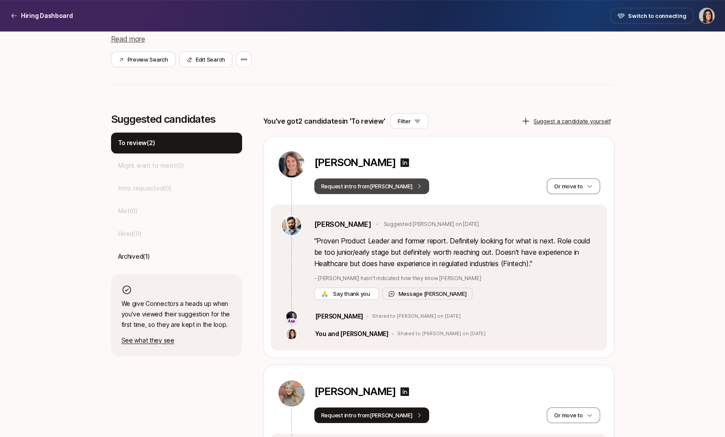
click at [383, 192] on button "Request intro from [PERSON_NAME]" at bounding box center [371, 186] width 115 height 16
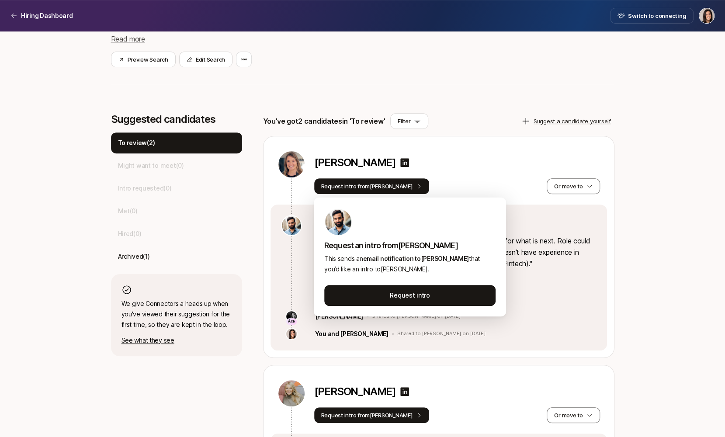
click at [464, 183] on div "Request intro from [PERSON_NAME] move to" at bounding box center [457, 186] width 286 height 16
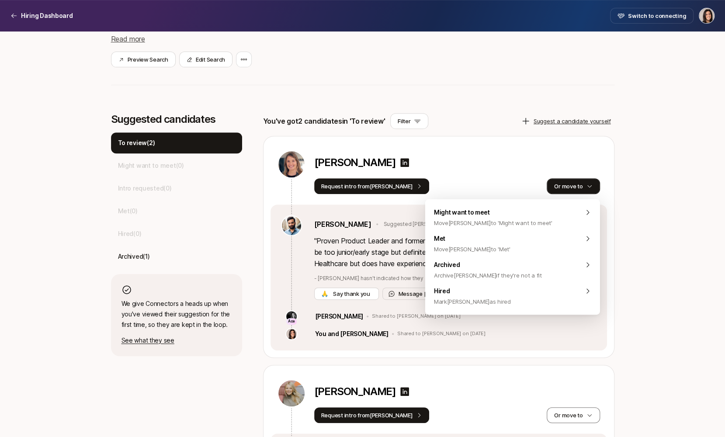
click at [577, 183] on button "Or move to" at bounding box center [572, 186] width 53 height 16
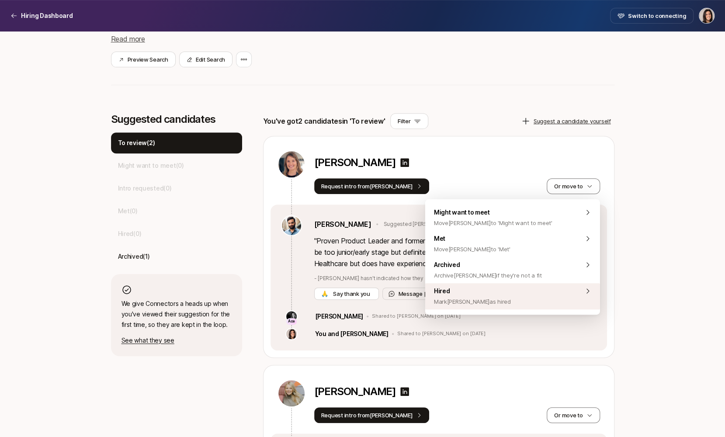
click at [553, 304] on div "Hired [PERSON_NAME] [PERSON_NAME] as hired" at bounding box center [512, 296] width 175 height 26
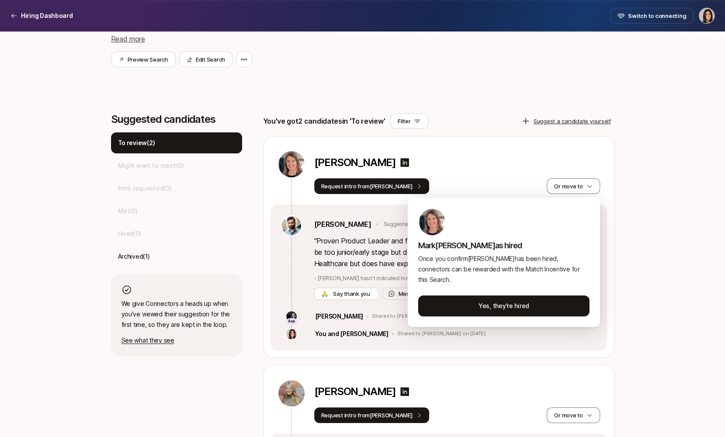
click at [644, 266] on html "Hiring Dashboard Hiring Dashboard Switch to connecting Senior Product Manager a…" at bounding box center [362, 47] width 725 height 437
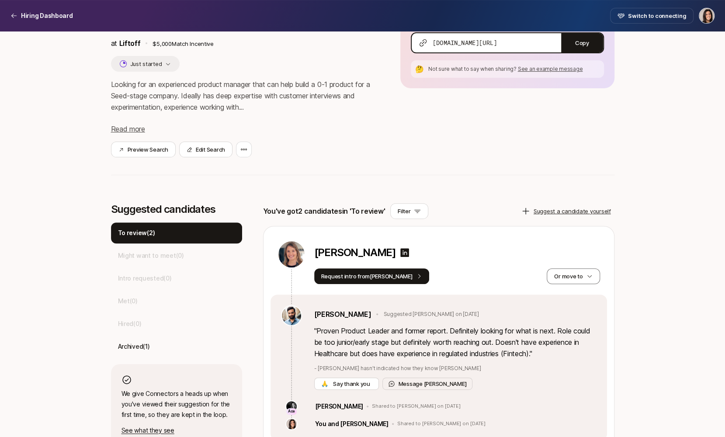
scroll to position [0, 0]
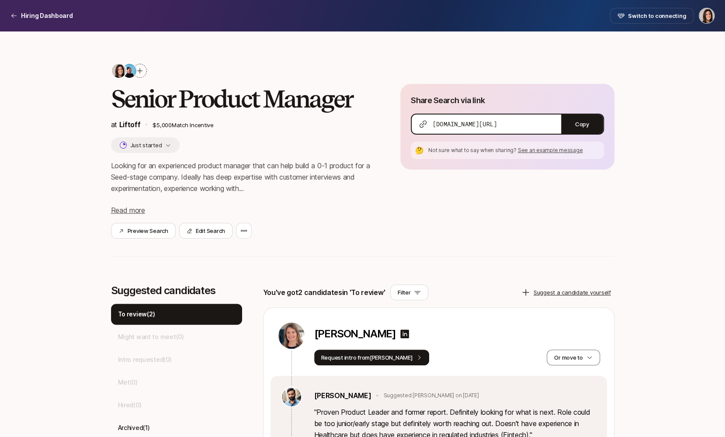
click at [144, 73] on div at bounding box center [140, 71] width 14 height 14
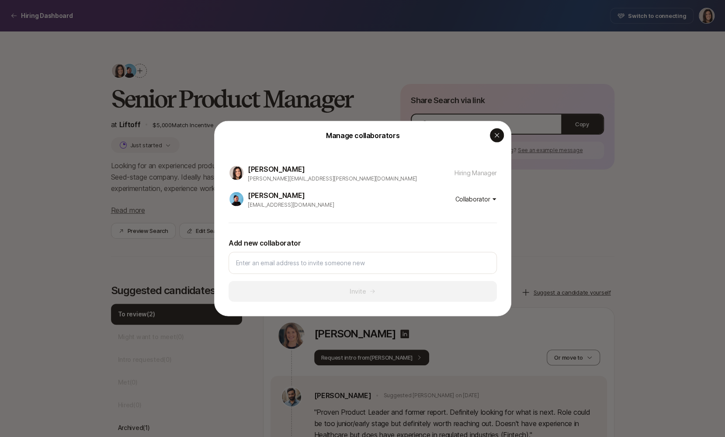
click at [490, 136] on div "button" at bounding box center [497, 135] width 14 height 14
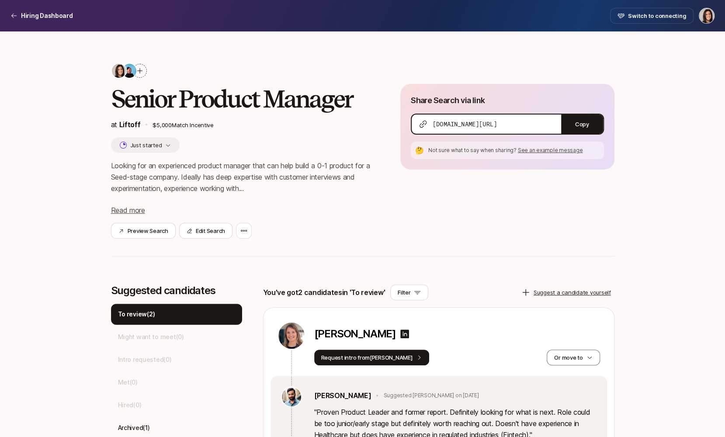
click at [141, 72] on icon at bounding box center [139, 70] width 7 height 7
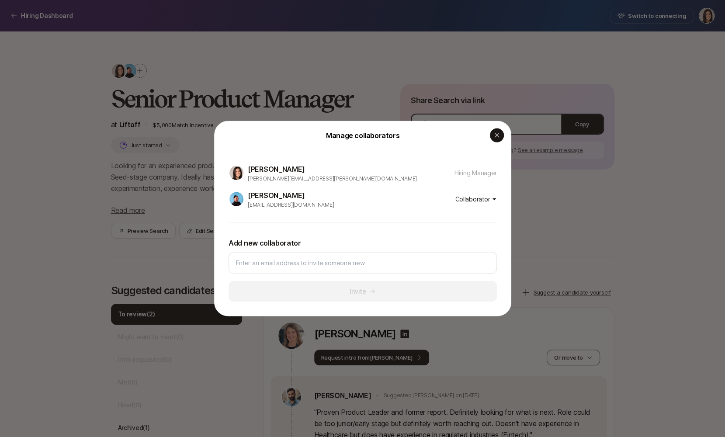
click at [496, 137] on icon "button" at bounding box center [496, 135] width 7 height 7
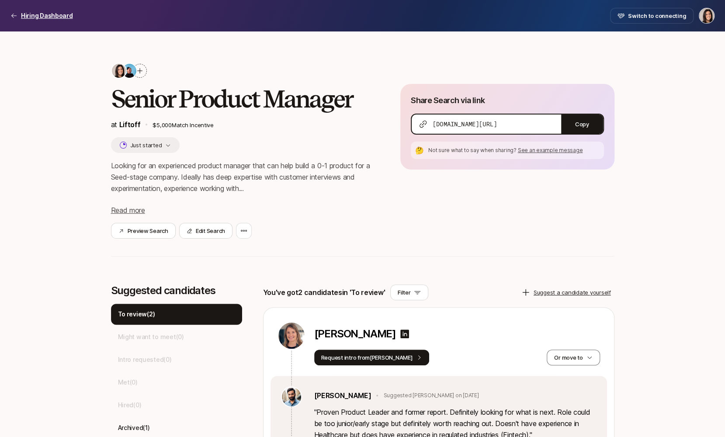
click at [62, 15] on p "Hiring Dashboard" at bounding box center [47, 15] width 52 height 10
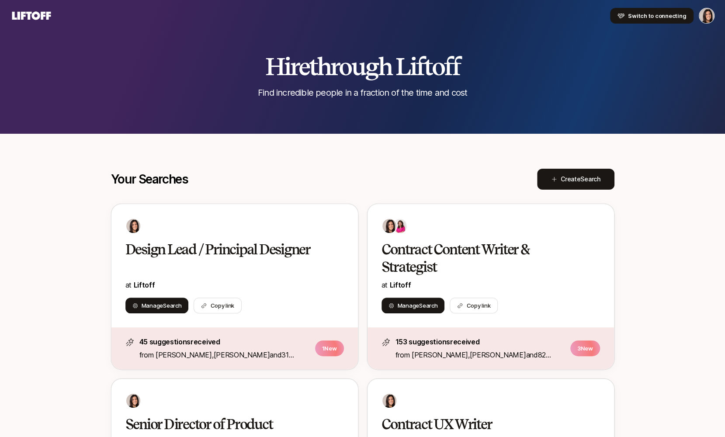
click at [629, 16] on span "Switch to connecting" at bounding box center [657, 15] width 58 height 9
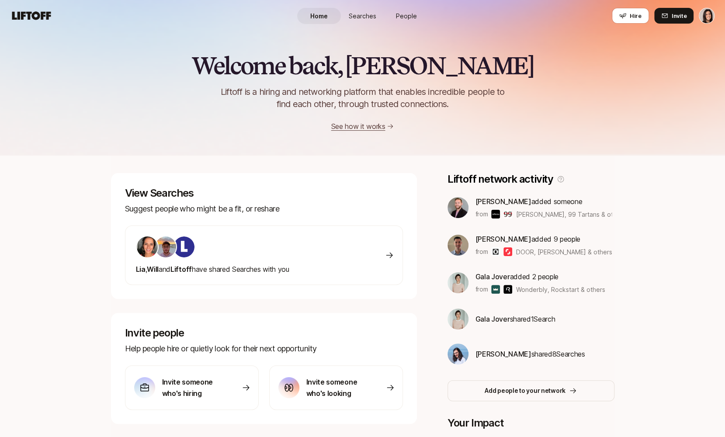
click at [356, 21] on link "Searches" at bounding box center [363, 16] width 44 height 16
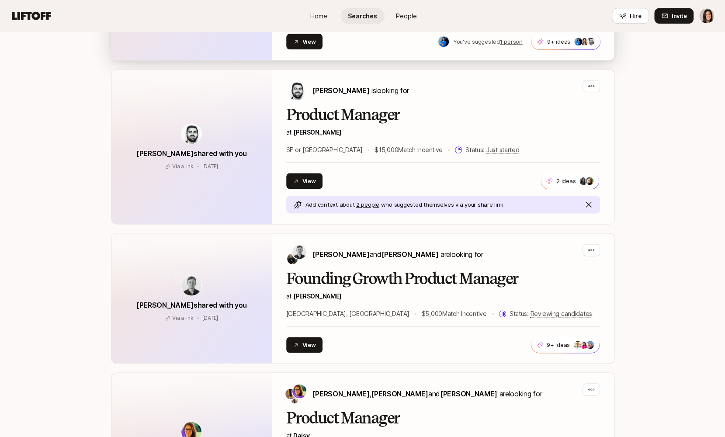
scroll to position [634, 0]
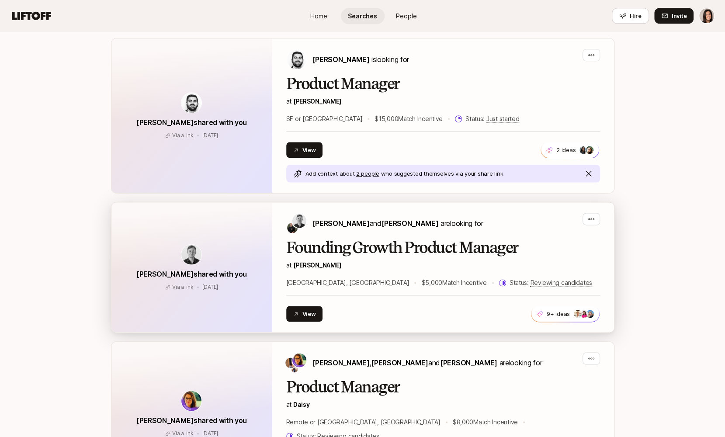
click at [341, 218] on p "[PERSON_NAME] and [PERSON_NAME] are looking for" at bounding box center [397, 223] width 171 height 11
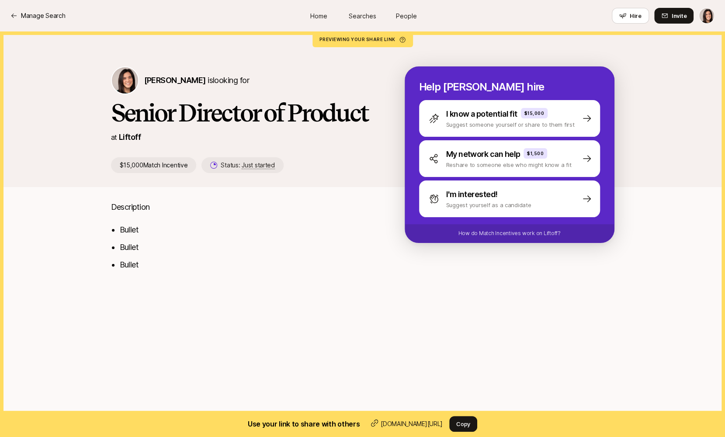
click at [363, 6] on div "Home Searches People Hire" at bounding box center [362, 15] width 131 height 31
click at [363, 16] on span "Searches" at bounding box center [363, 15] width 28 height 9
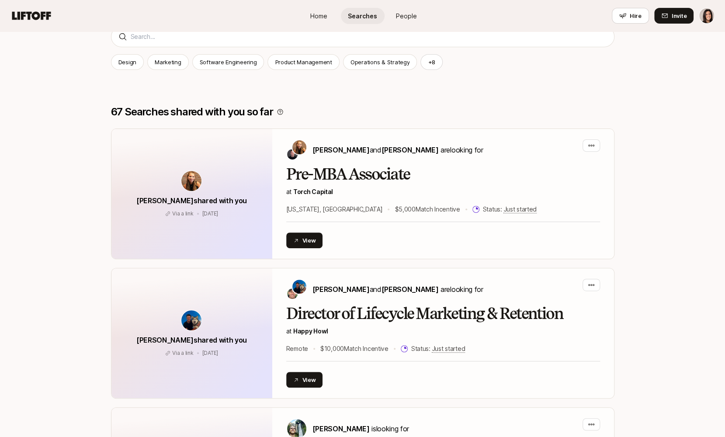
scroll to position [188, 0]
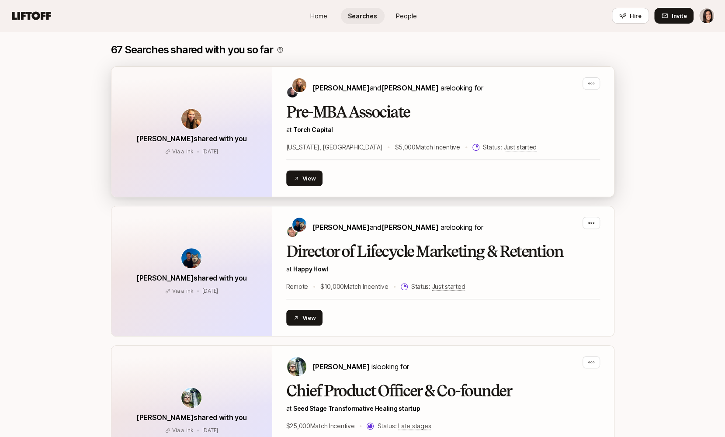
click at [393, 130] on p "at Torch Capital" at bounding box center [443, 129] width 314 height 10
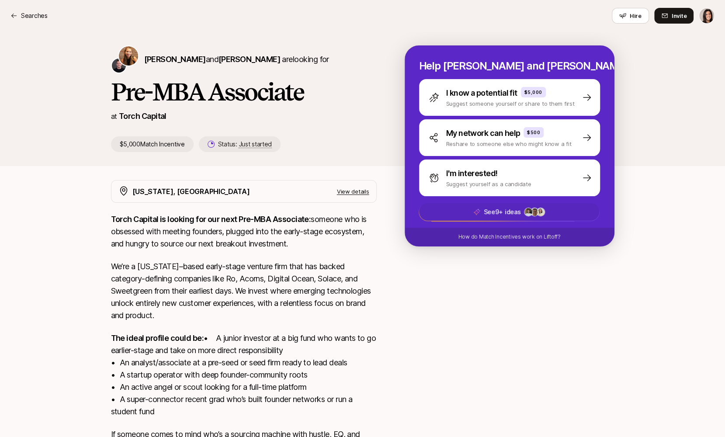
click at [449, 216] on span "See 9+ ideas +24" at bounding box center [509, 211] width 180 height 17
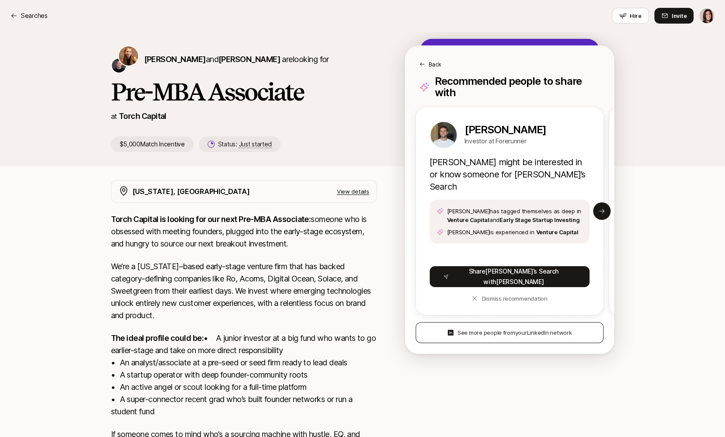
click at [518, 329] on span "your" at bounding box center [521, 332] width 12 height 7
